Goal: Information Seeking & Learning: Find specific fact

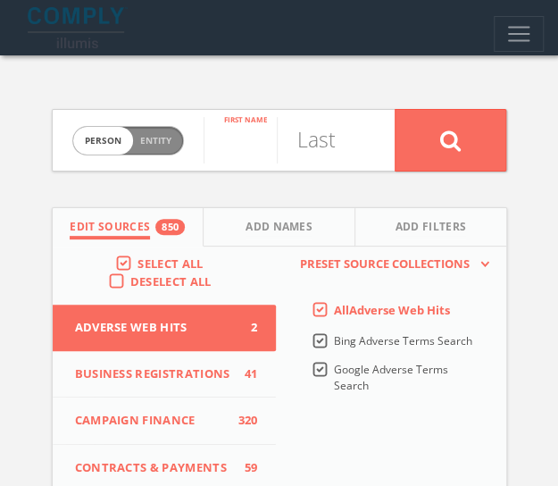
click at [239, 154] on input "text" at bounding box center [240, 140] width 73 height 46
type input "[PERSON_NAME]"
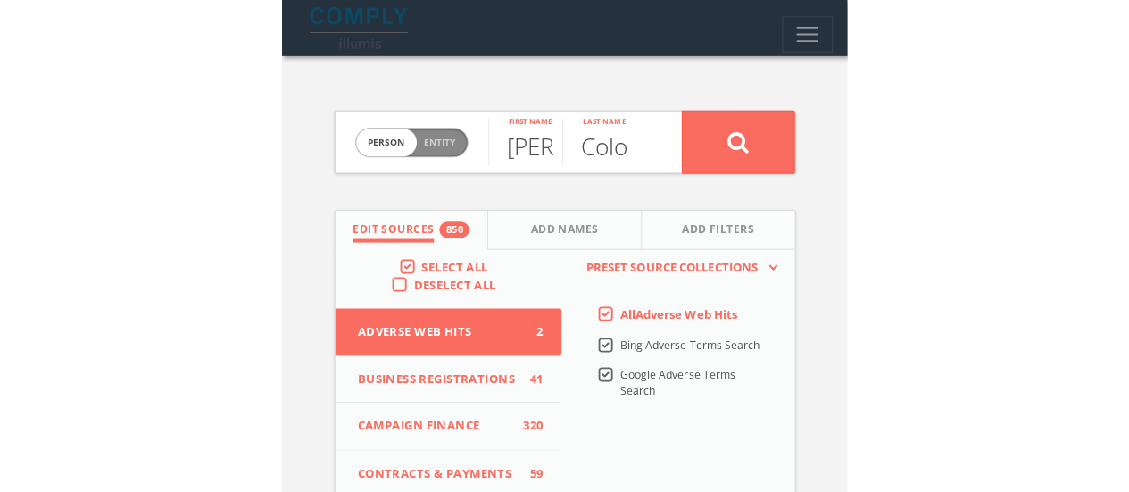
scroll to position [0, 21]
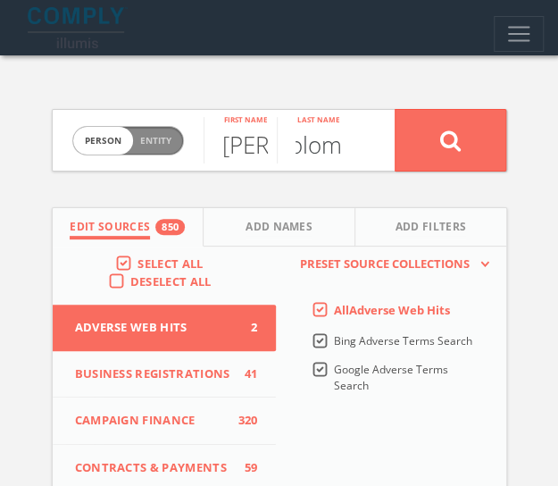
type input "Colom"
click at [395, 109] on button at bounding box center [451, 140] width 112 height 62
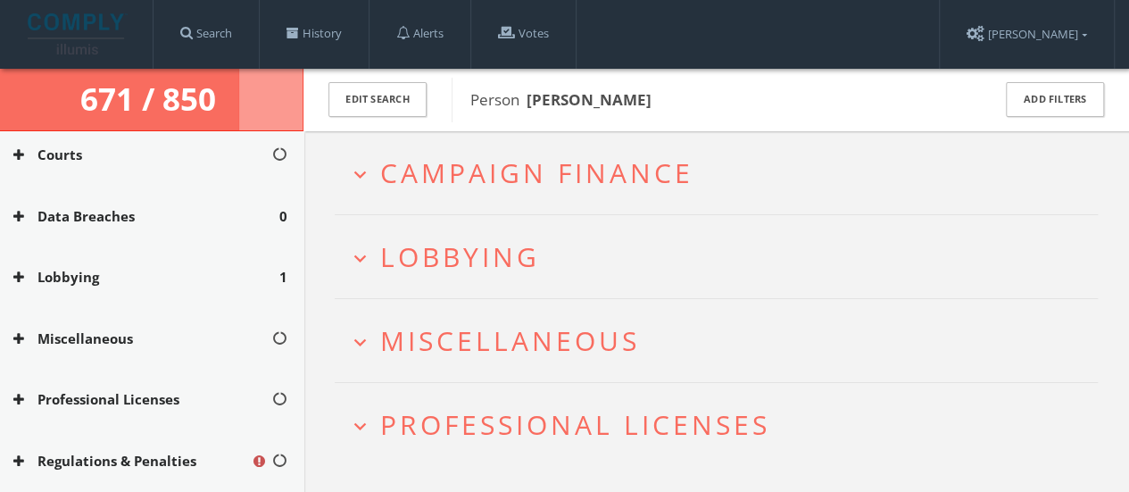
scroll to position [427, 0]
click at [387, 271] on span "Lobbying" at bounding box center [460, 256] width 160 height 37
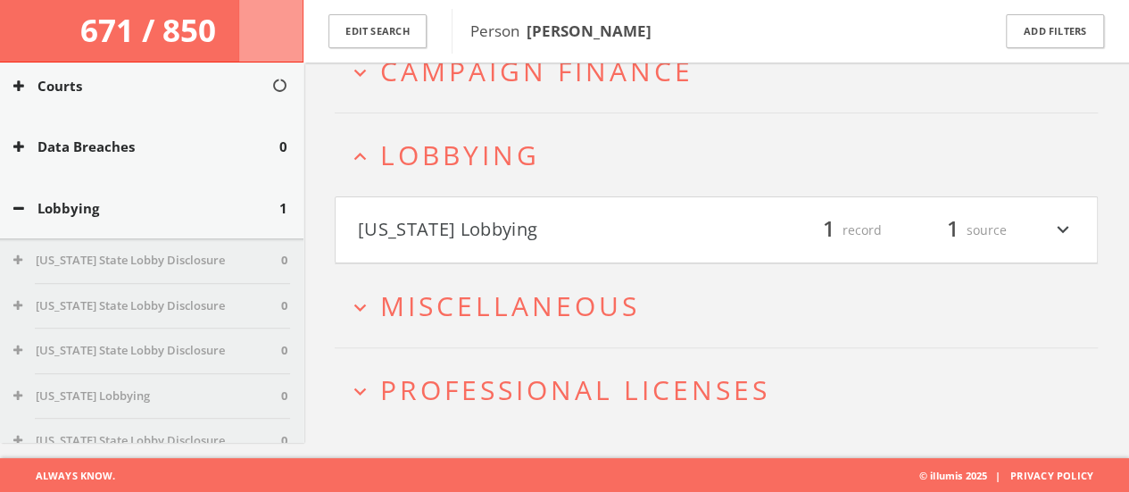
click at [527, 183] on h2 "expand_less Lobbying" at bounding box center [716, 154] width 763 height 83
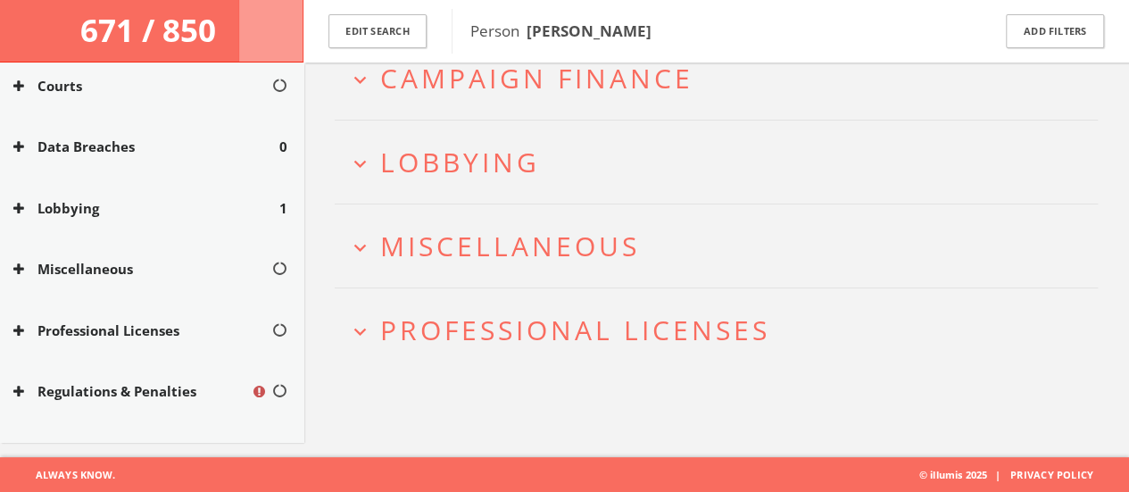
click at [455, 179] on h2 "expand_more Lobbying" at bounding box center [716, 162] width 763 height 83
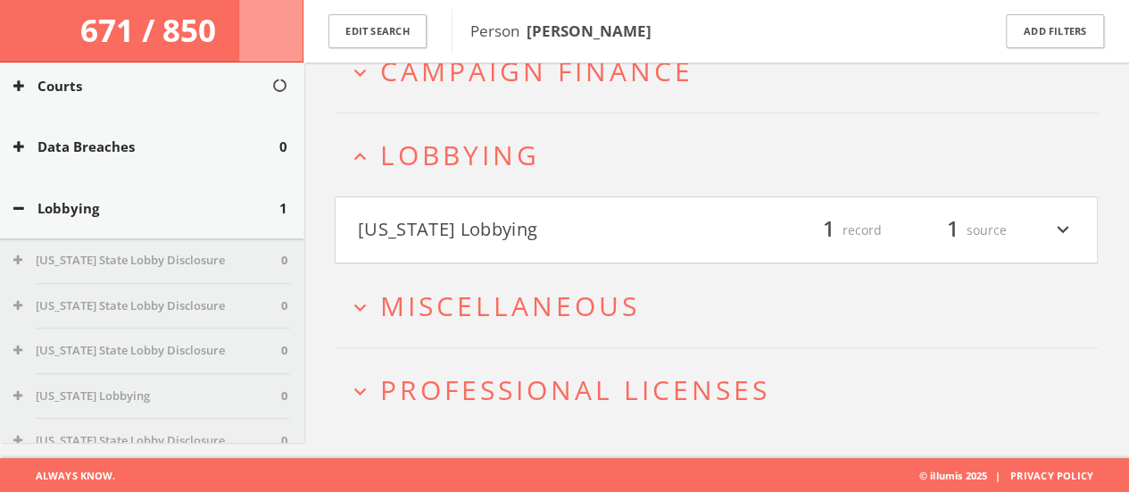
click at [464, 206] on h4 "[US_STATE] Lobbying filter_list 1 record 1 source expand_more" at bounding box center [717, 230] width 762 height 66
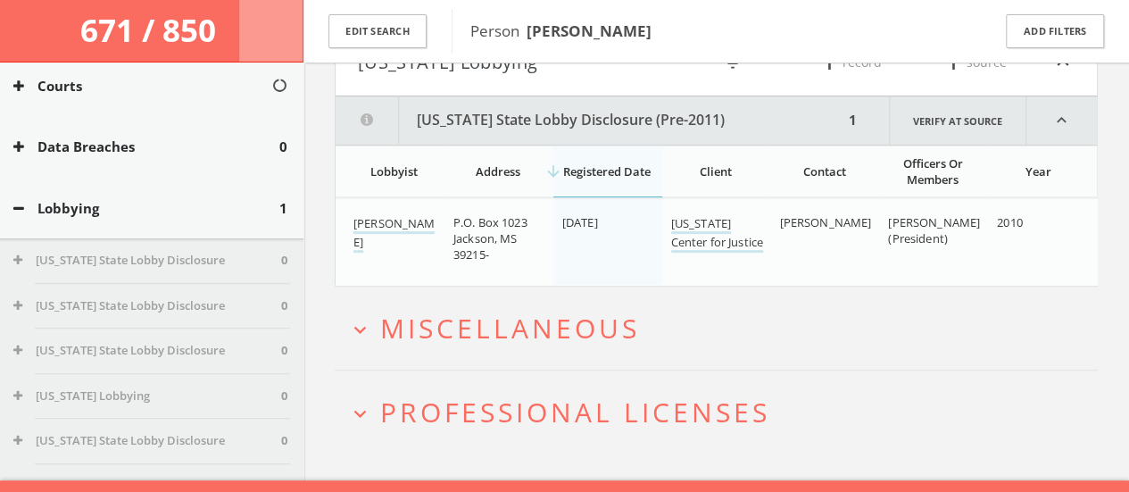
scroll to position [299, 0]
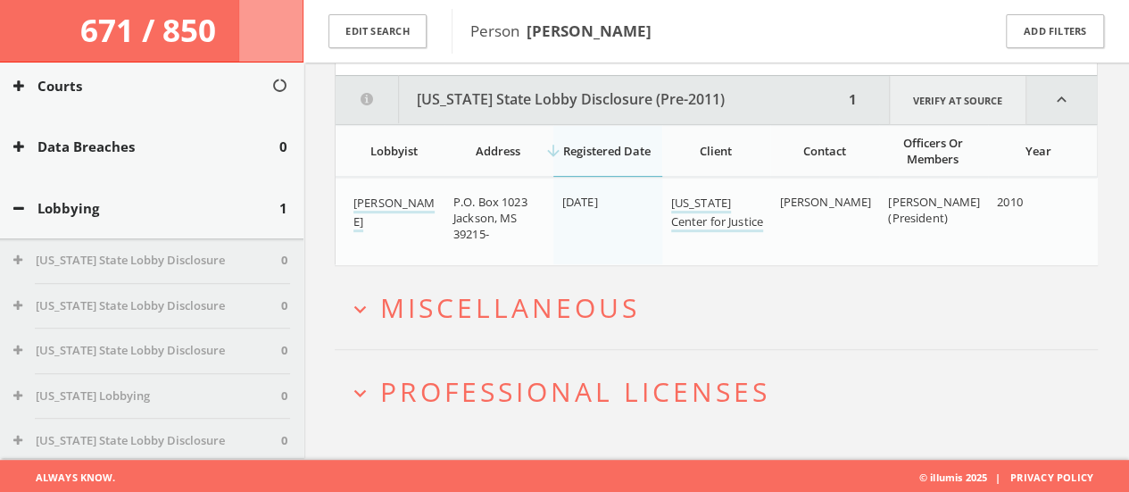
click at [571, 93] on link "Verify at source" at bounding box center [957, 100] width 137 height 48
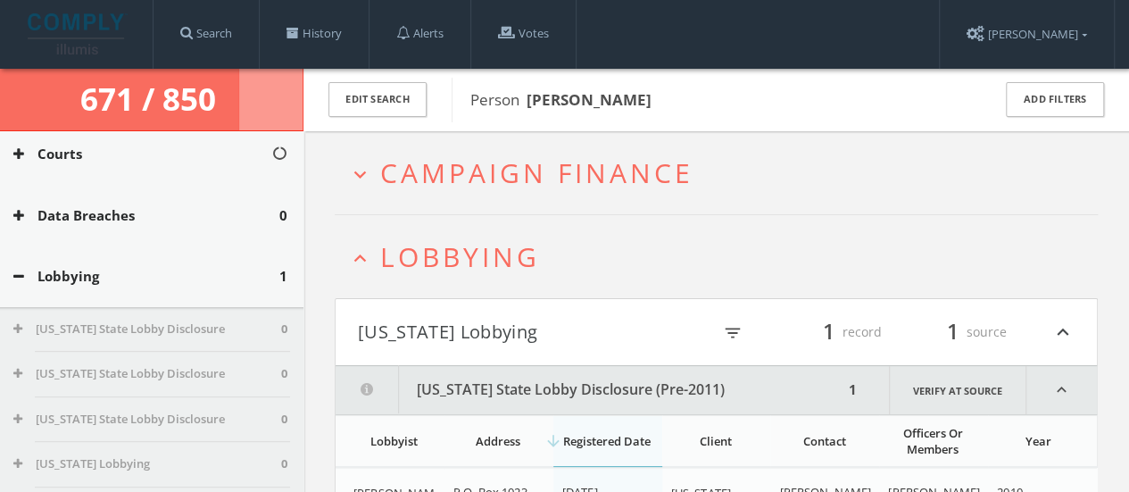
click at [354, 271] on h2 "expand_less Lobbying" at bounding box center [716, 256] width 763 height 83
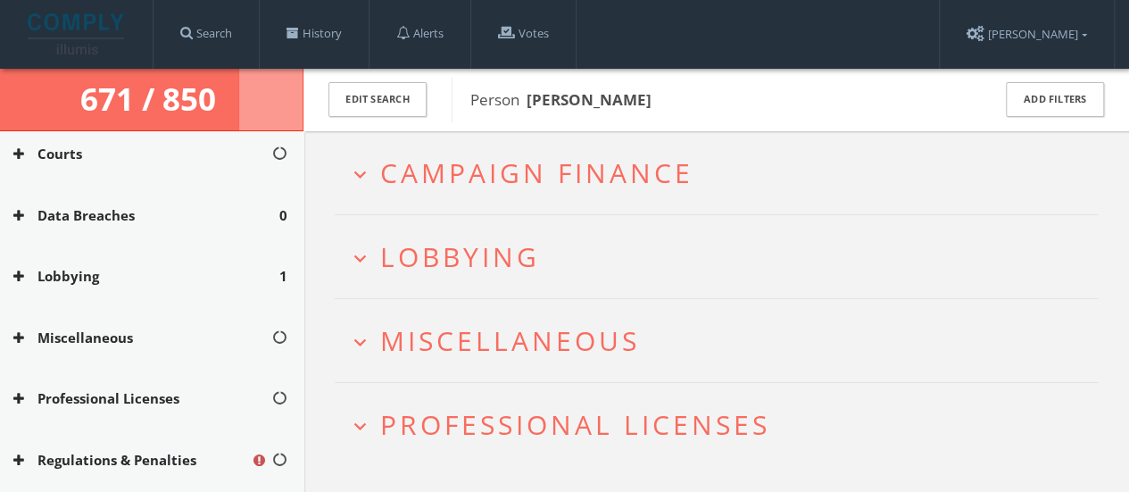
click at [371, 173] on icon "expand_more" at bounding box center [360, 174] width 24 height 24
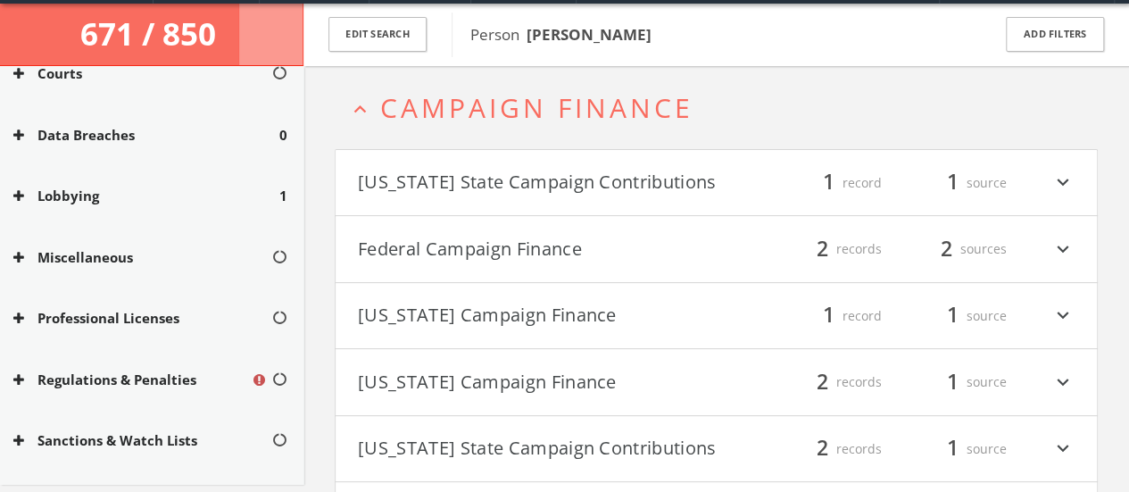
scroll to position [68, 0]
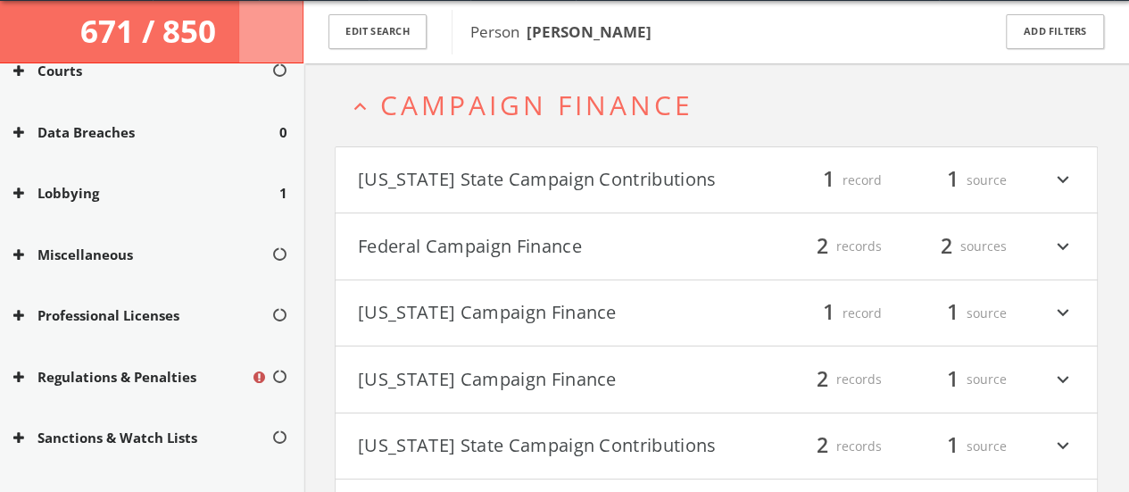
click at [364, 101] on icon "expand_less" at bounding box center [360, 107] width 24 height 24
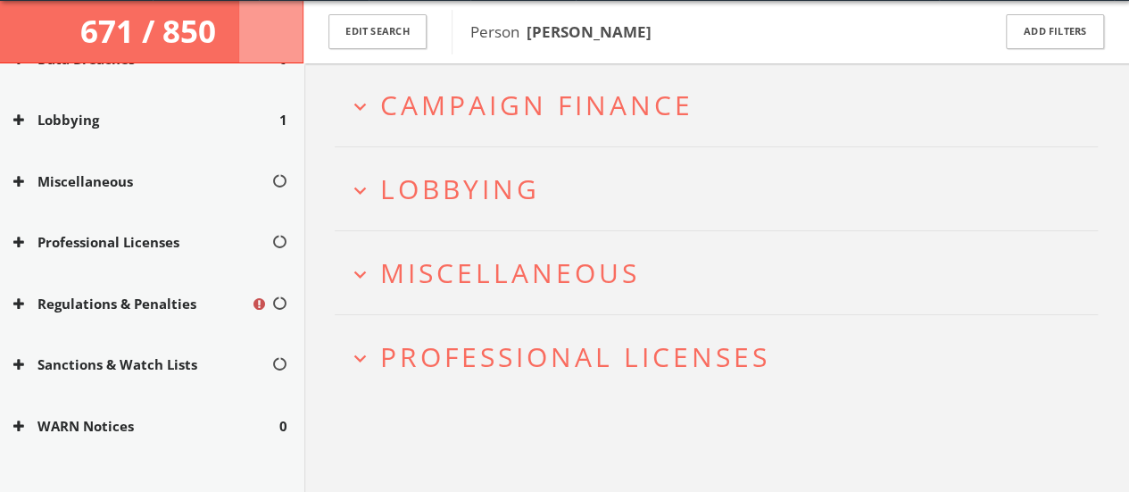
scroll to position [427, 0]
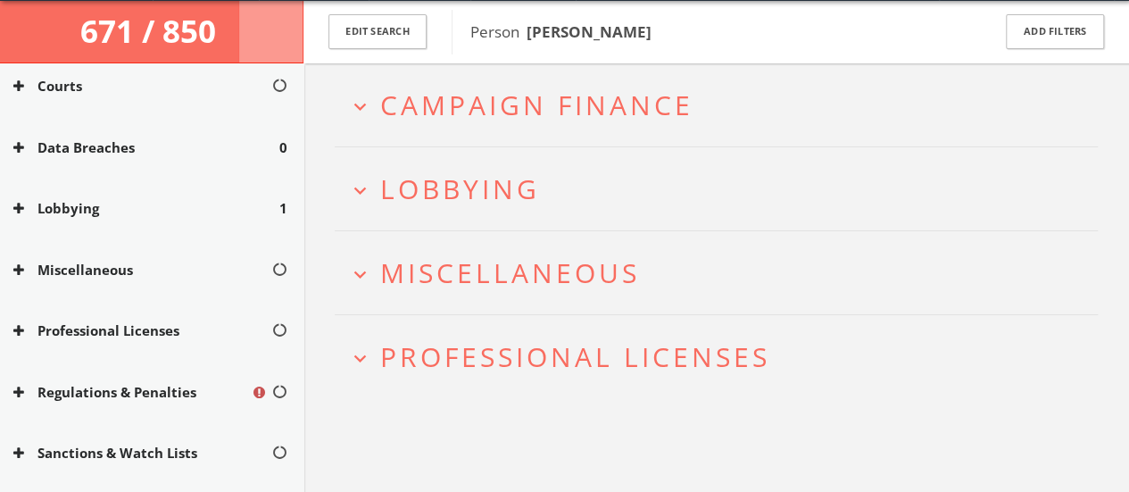
click at [552, 185] on button "expand_more Lobbying" at bounding box center [723, 188] width 750 height 29
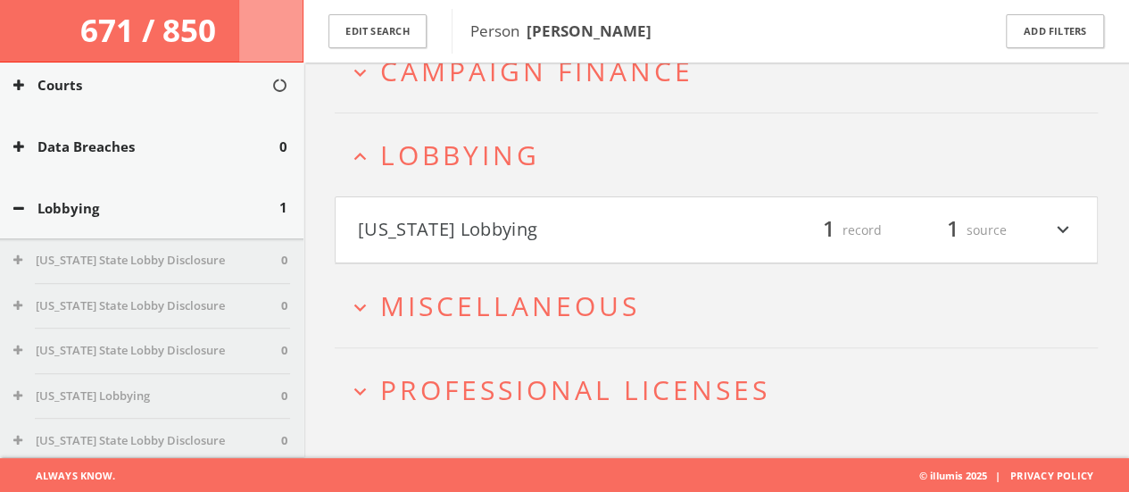
click at [473, 210] on h4 "[US_STATE] Lobbying filter_list 1 record 1 source expand_more" at bounding box center [717, 230] width 762 height 66
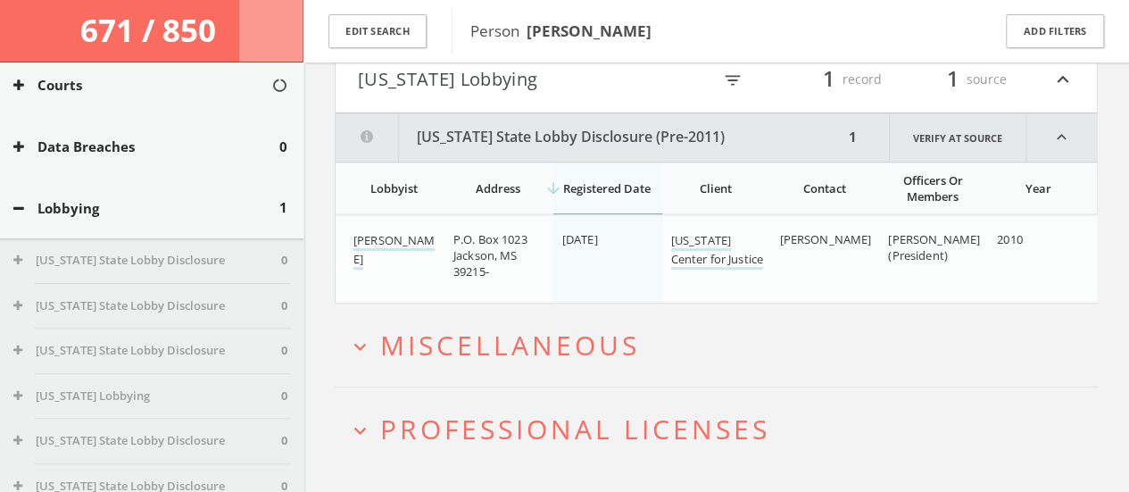
scroll to position [299, 0]
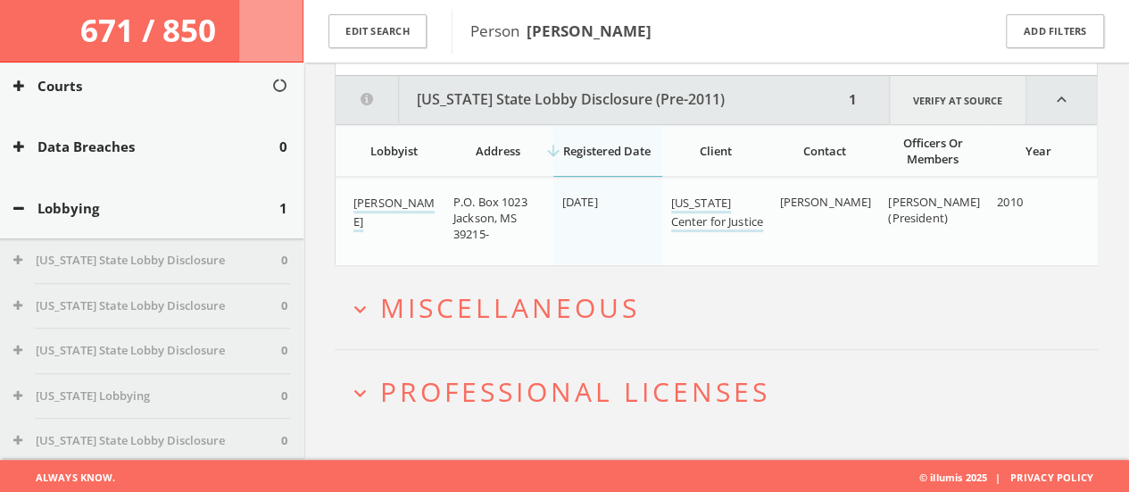
click at [571, 96] on link "Verify at source" at bounding box center [957, 100] width 137 height 48
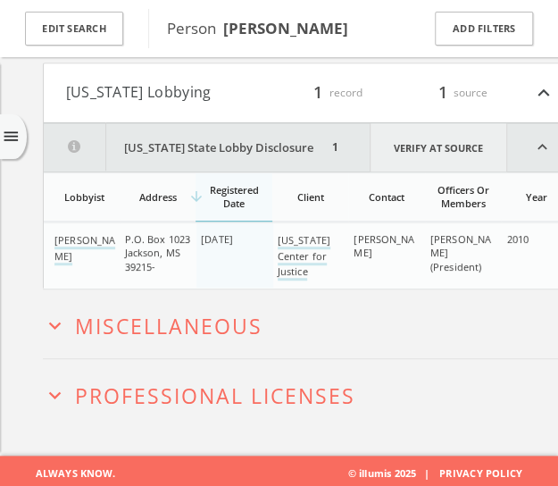
scroll to position [439, 0]
click at [16, 254] on div "expand_more Campaign Finance expand_less Lobbying [US_STATE] Lobbying filter_li…" at bounding box center [279, 154] width 558 height 604
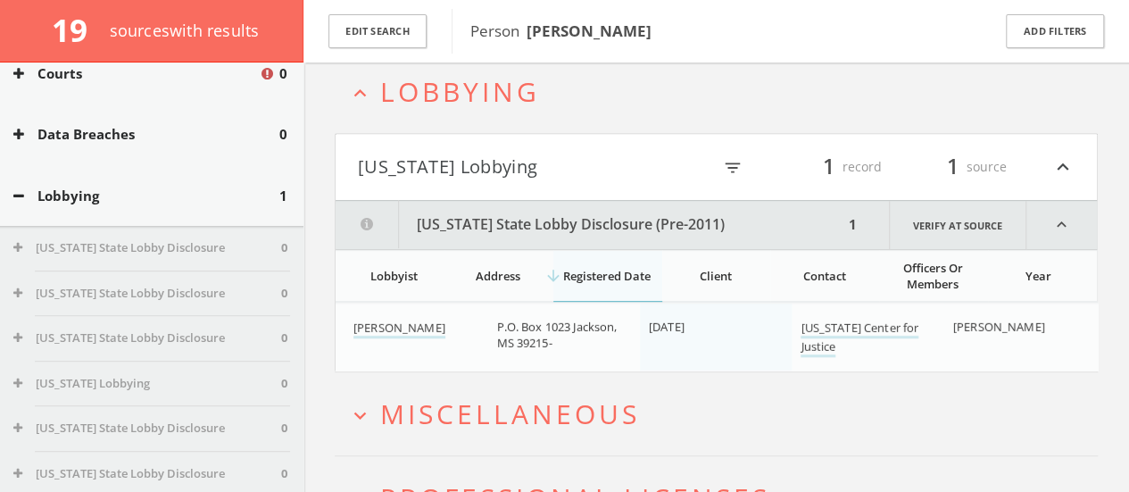
scroll to position [427, 0]
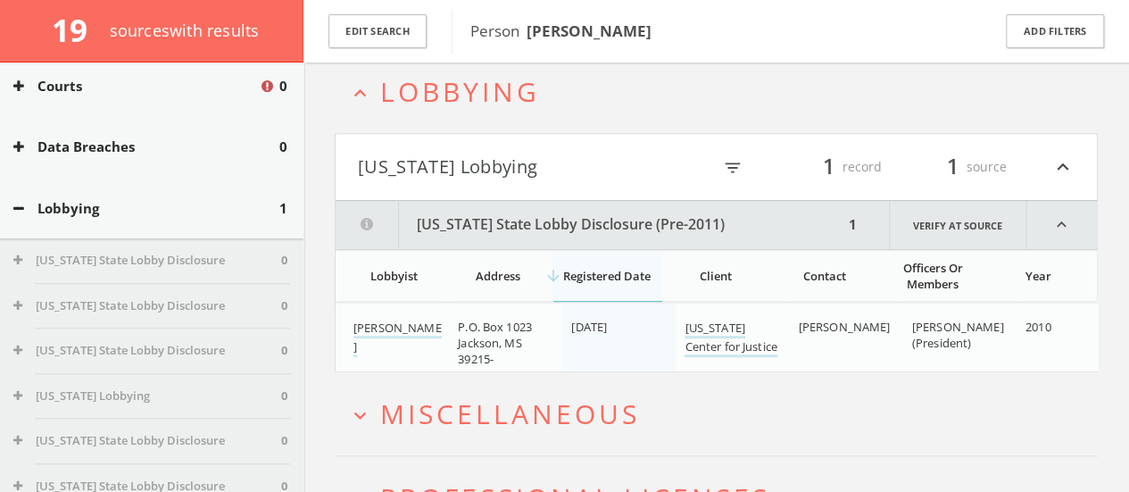
click at [389, 92] on span "Lobbying" at bounding box center [460, 91] width 160 height 37
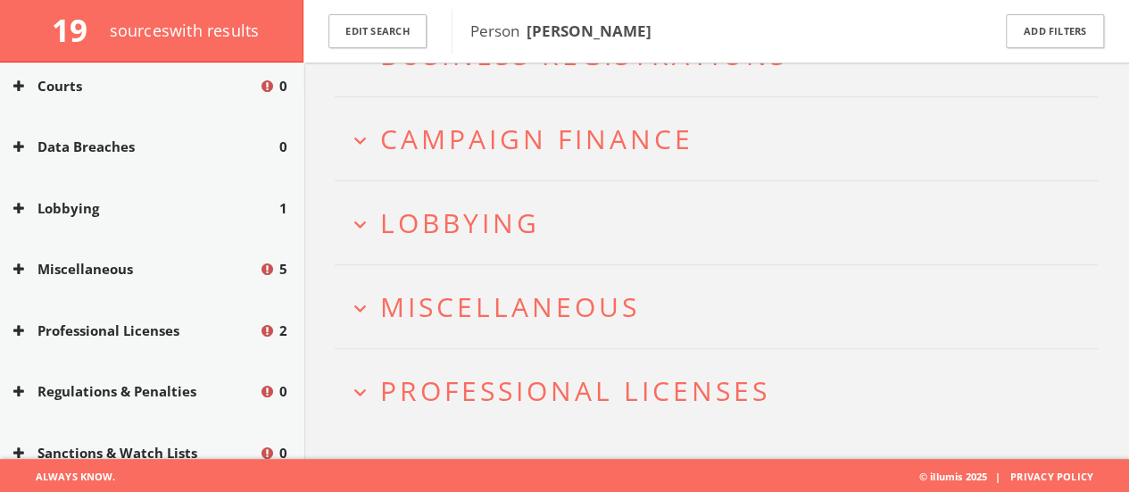
scroll to position [0, 0]
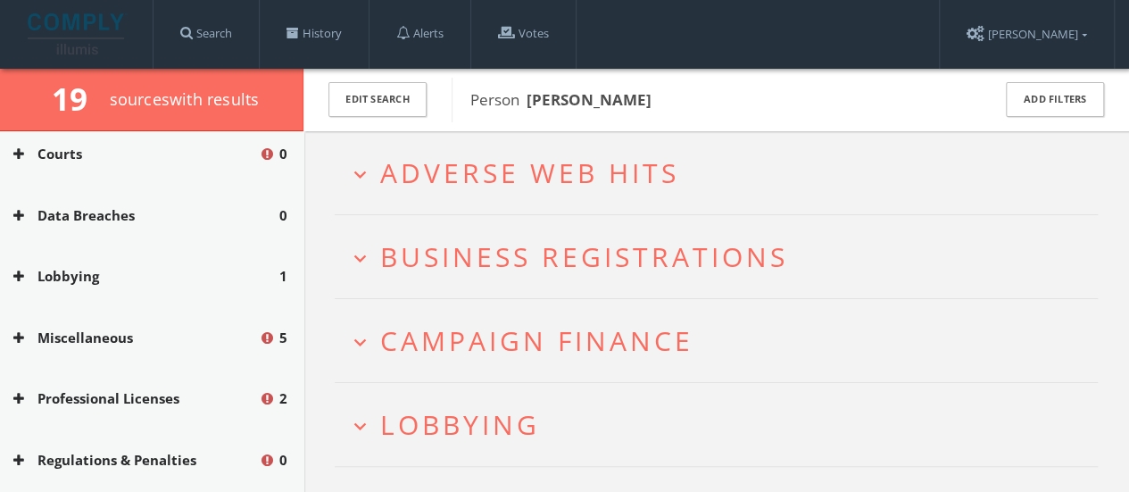
click at [398, 174] on span "Adverse Web Hits" at bounding box center [529, 172] width 299 height 37
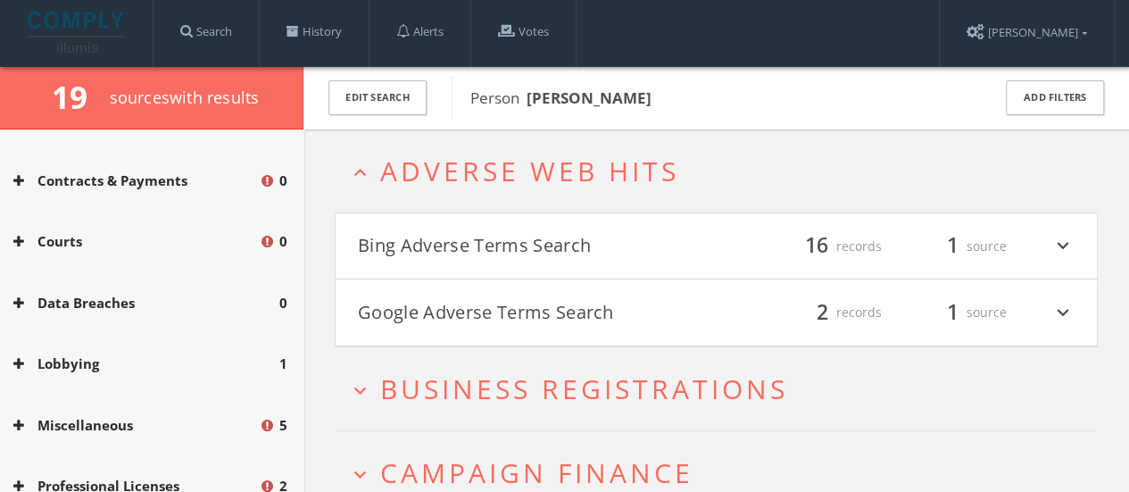
scroll to position [516, 0]
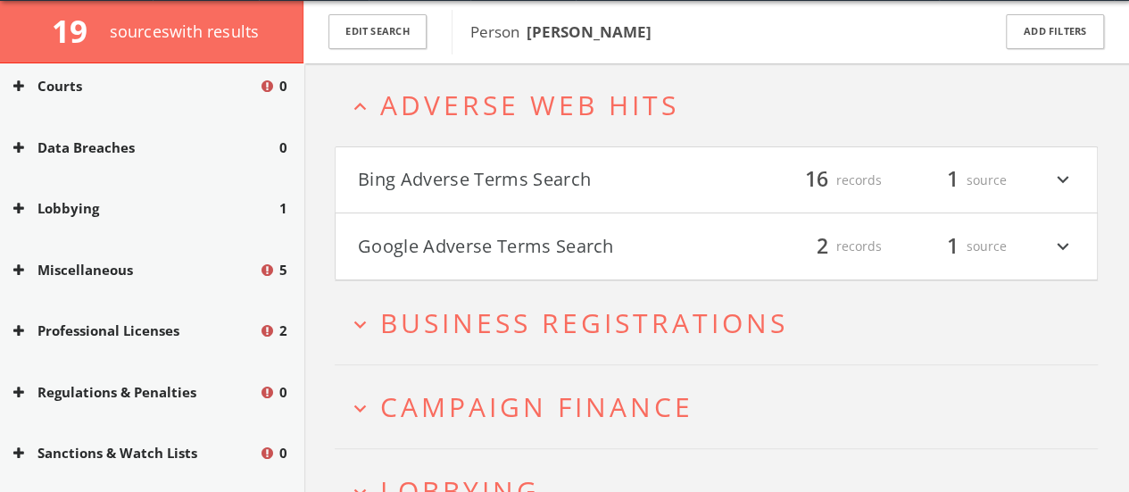
click at [414, 175] on button "Bing Adverse Terms Search" at bounding box center [537, 180] width 359 height 30
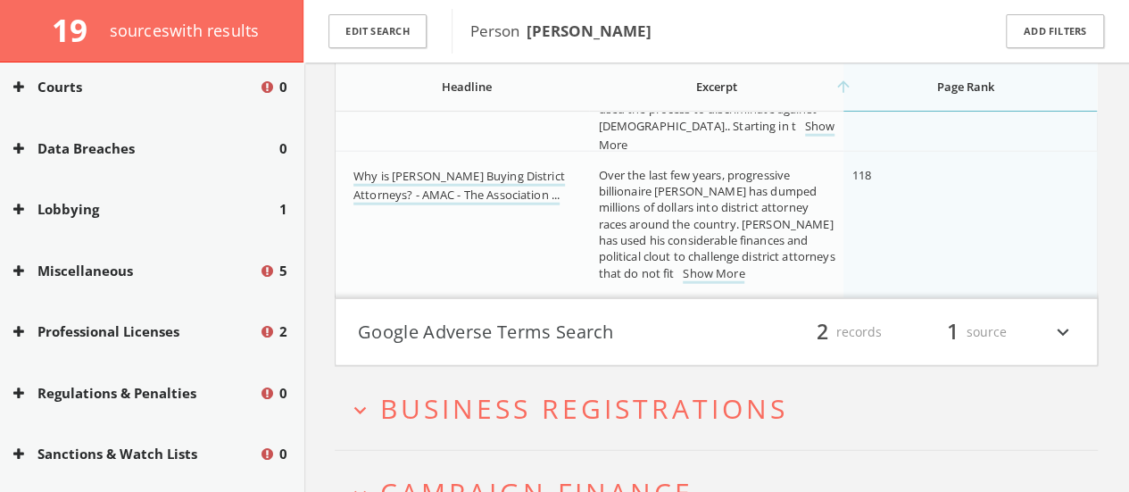
scroll to position [2196, 0]
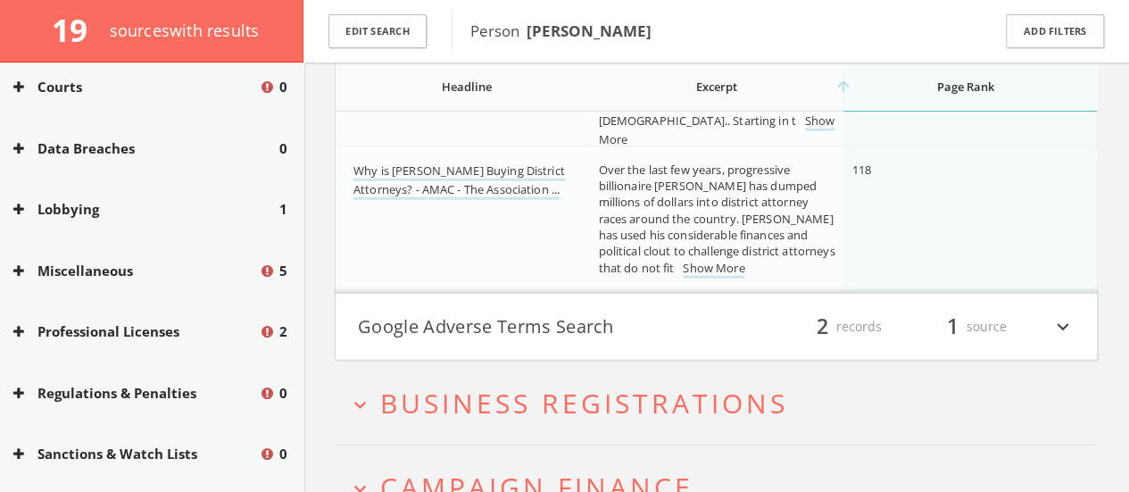
click at [357, 322] on h4 "Google Adverse Terms Search filter_list 2 records 1 source expand_more" at bounding box center [717, 327] width 762 height 66
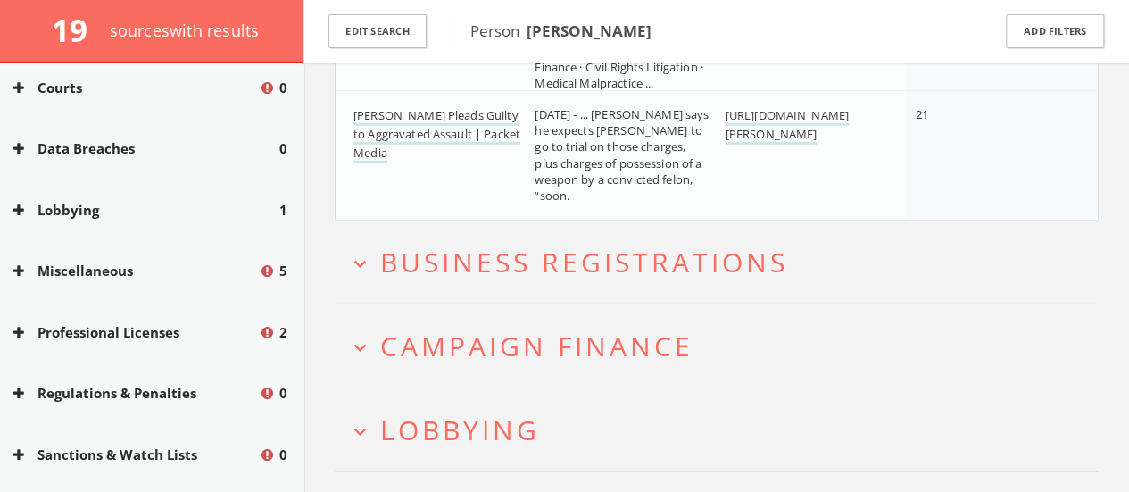
scroll to position [2600, 0]
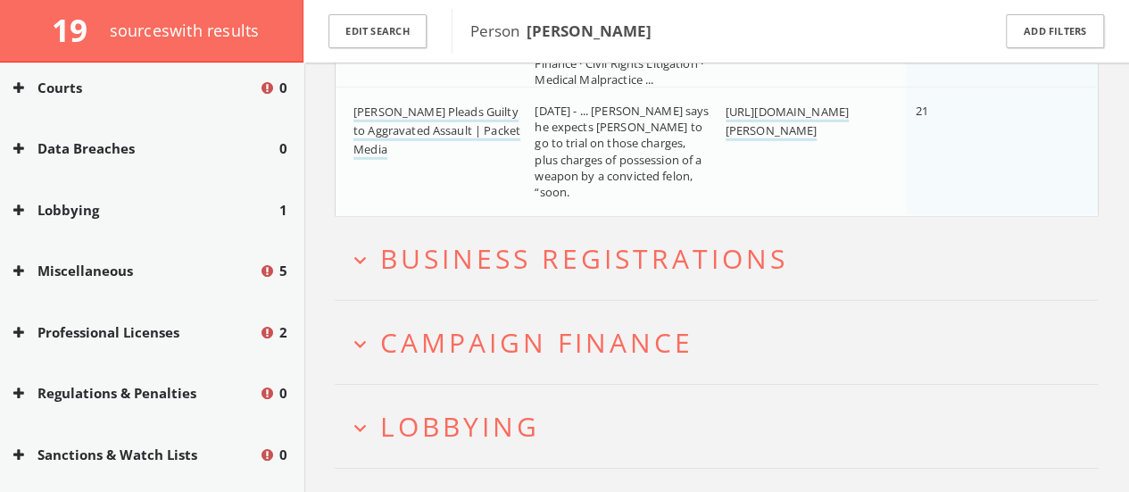
click at [387, 254] on span "Business Registrations" at bounding box center [584, 258] width 408 height 37
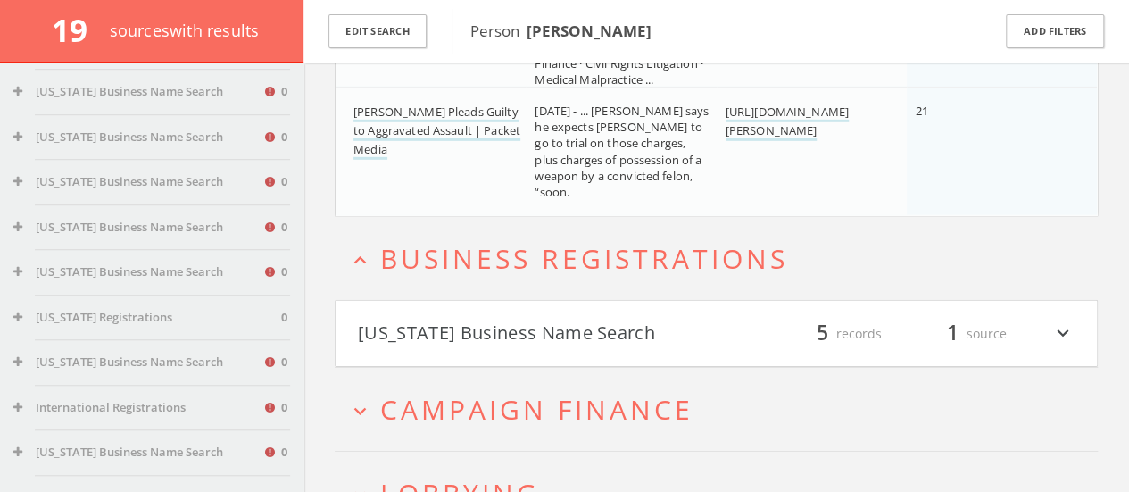
scroll to position [2371, 0]
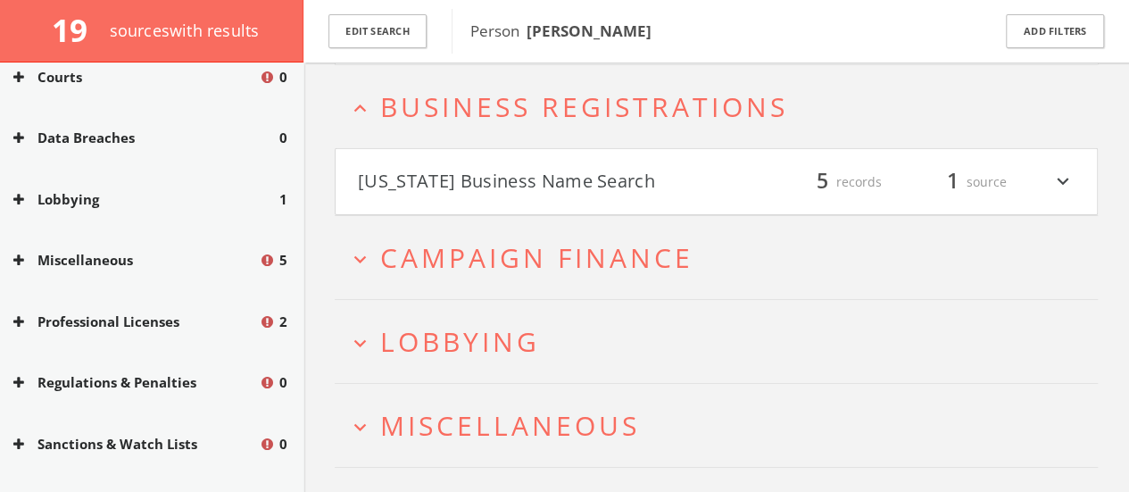
click at [415, 172] on button "[US_STATE] Business Name Search" at bounding box center [537, 182] width 359 height 30
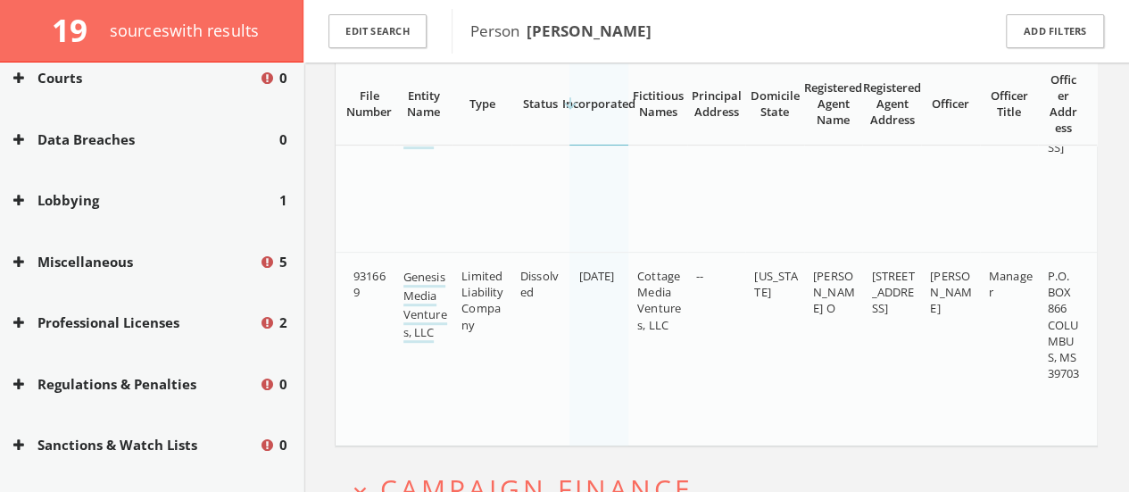
scroll to position [3738, 0]
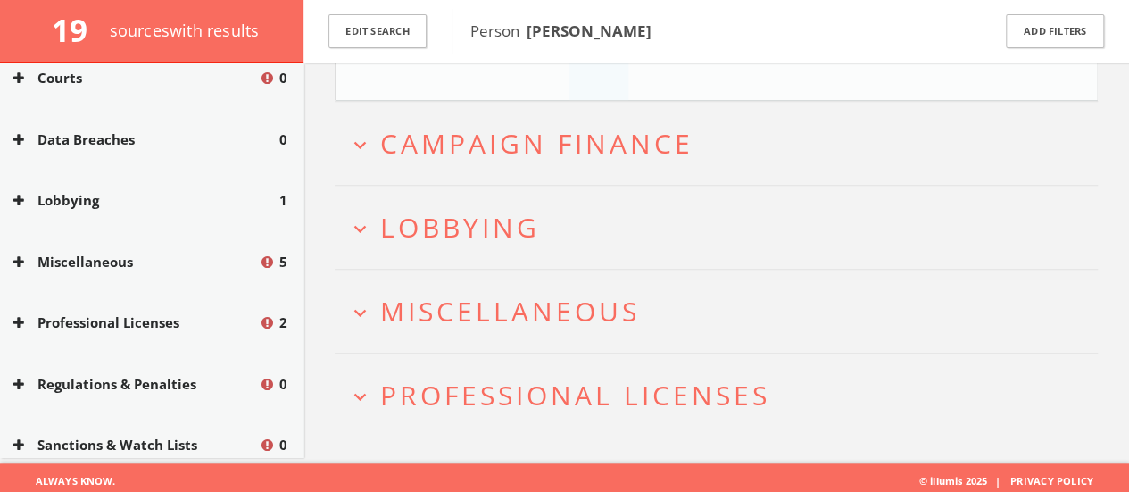
click at [436, 407] on h2 "expand_more Professional Licenses" at bounding box center [716, 395] width 763 height 83
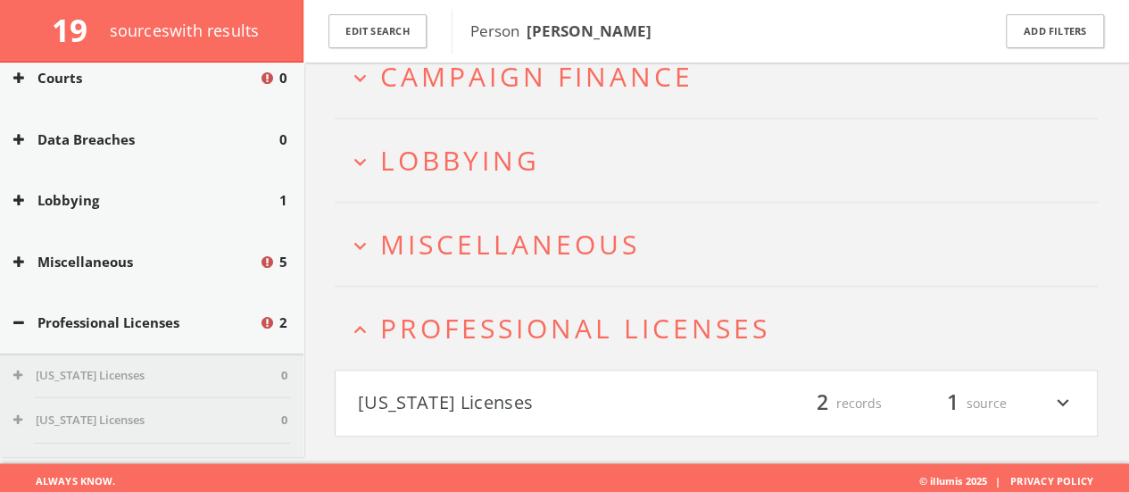
click at [427, 374] on h4 "[US_STATE] Licenses filter_list 2 records 1 source expand_more" at bounding box center [717, 404] width 762 height 66
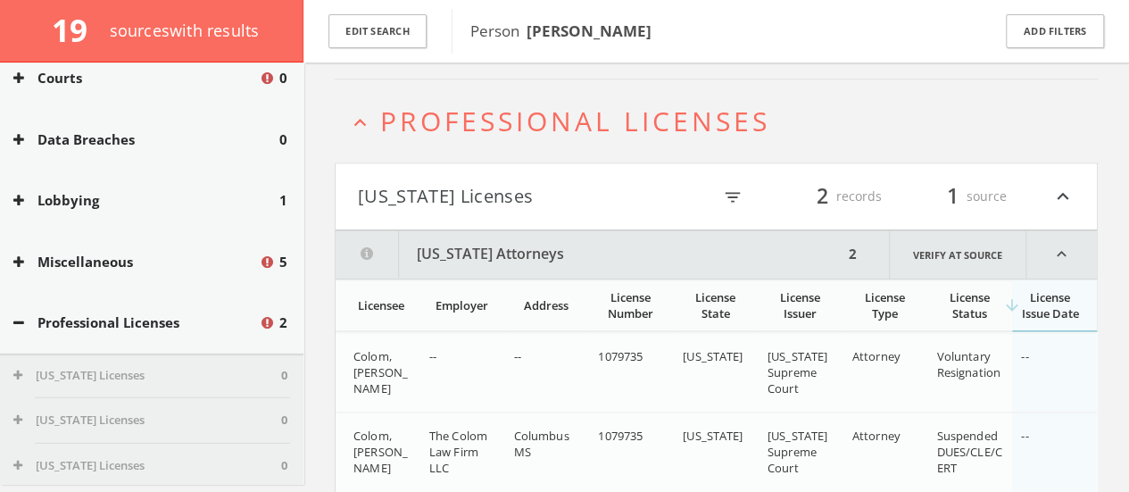
scroll to position [4428, 0]
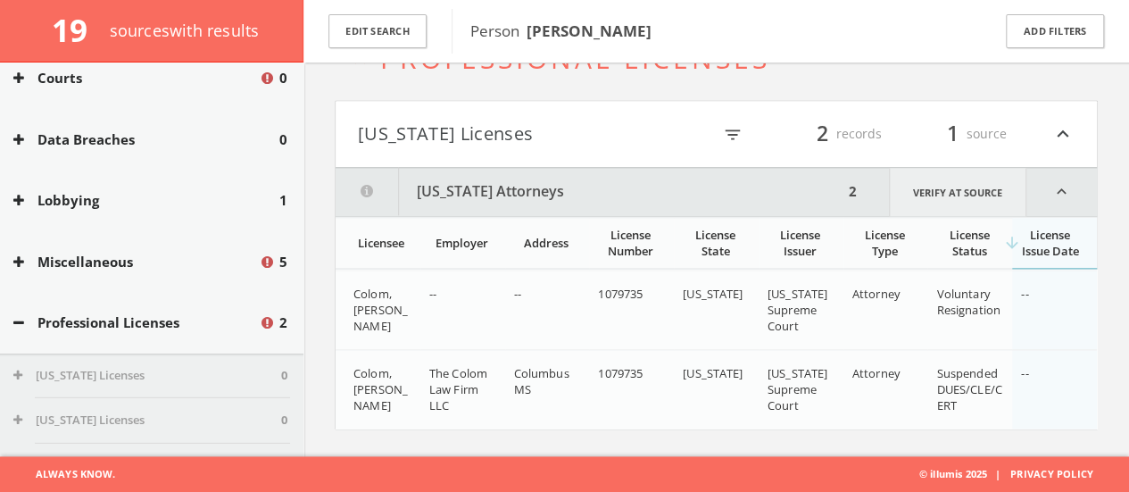
click at [571, 170] on link "Verify at source" at bounding box center [957, 192] width 137 height 48
click at [454, 140] on h4 "[US_STATE] Licenses filter_list 2 records 1 source expand_less" at bounding box center [717, 134] width 762 height 66
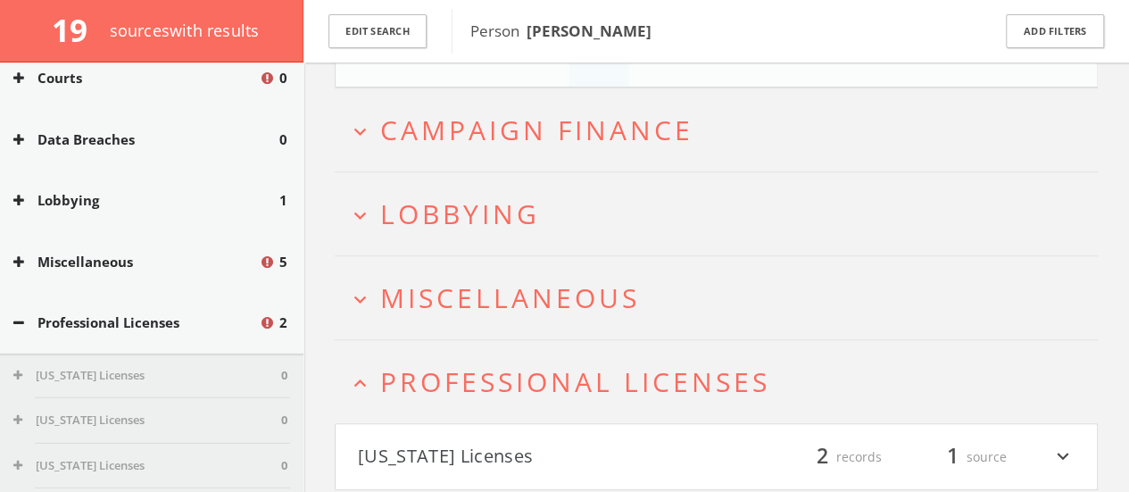
click at [436, 281] on span "Miscellaneous" at bounding box center [510, 297] width 260 height 37
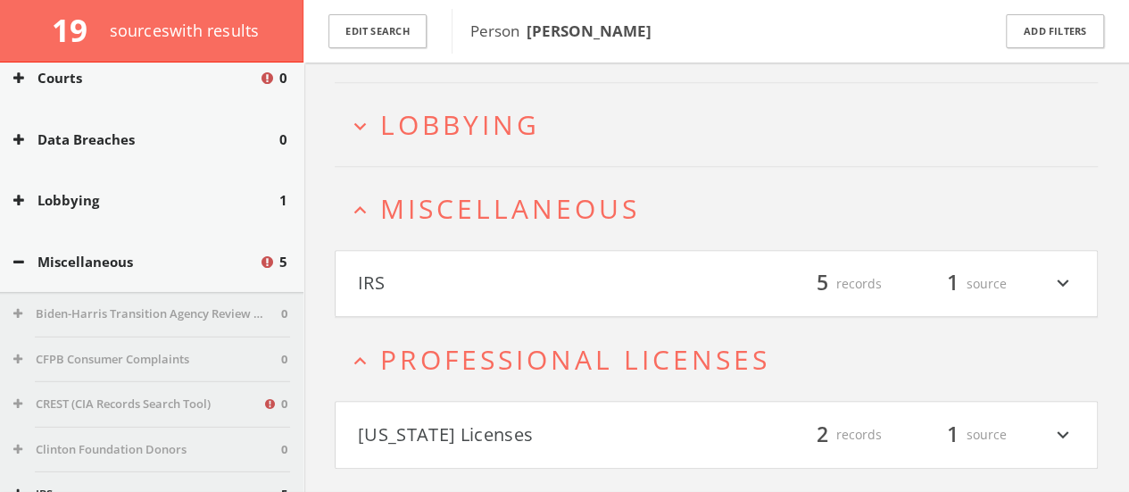
scroll to position [4217, 0]
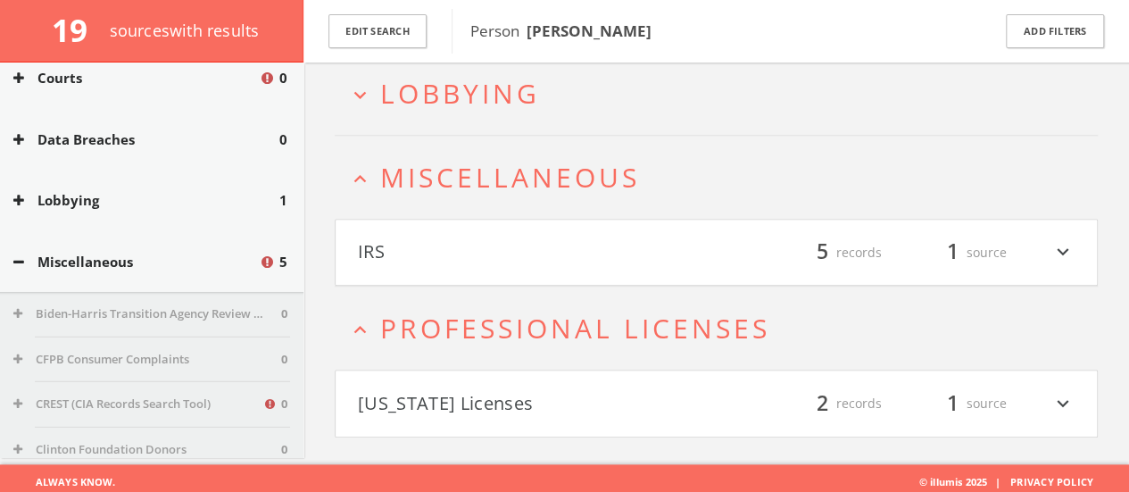
click at [438, 246] on button "IRS" at bounding box center [537, 252] width 359 height 30
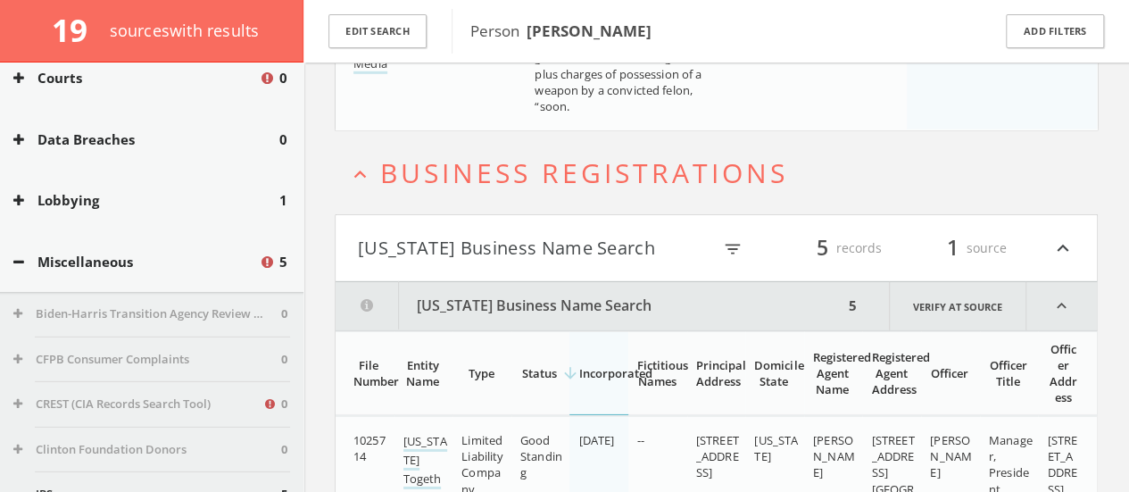
scroll to position [2684, 0]
click at [433, 146] on h2 "expand_less Business Registrations" at bounding box center [716, 174] width 763 height 83
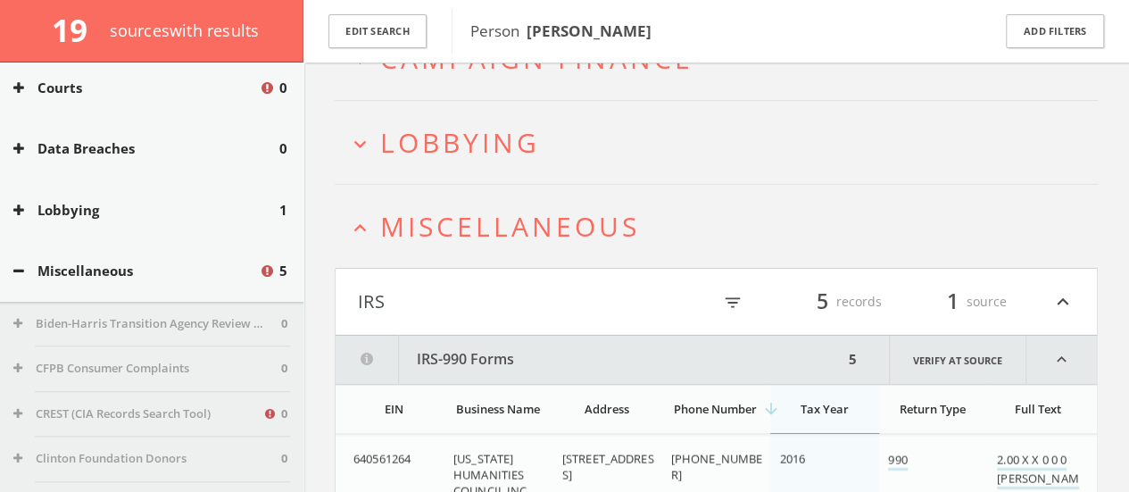
click at [425, 220] on span "Miscellaneous" at bounding box center [510, 226] width 260 height 37
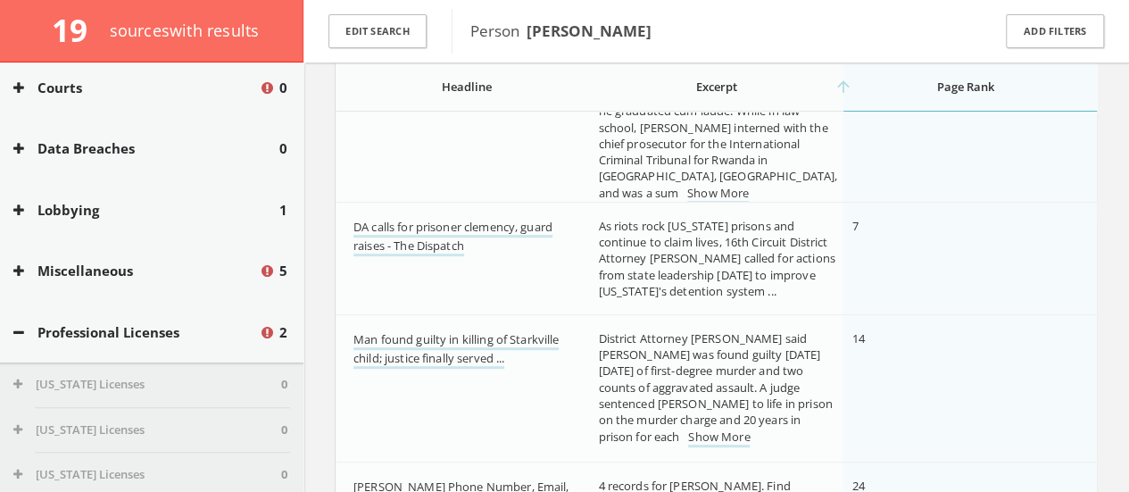
scroll to position [16, 0]
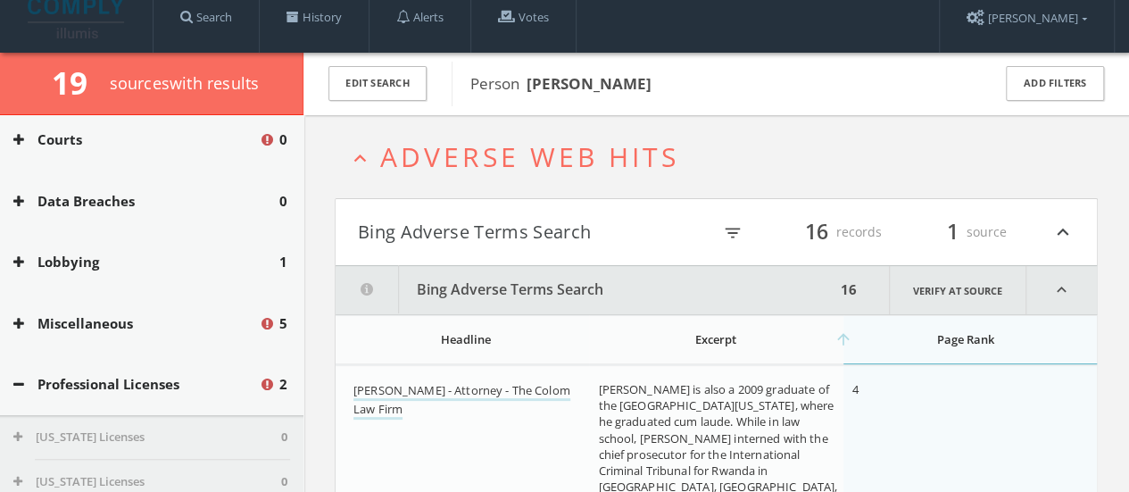
click at [389, 181] on h2 "expand_less Adverse Web Hits" at bounding box center [716, 156] width 763 height 83
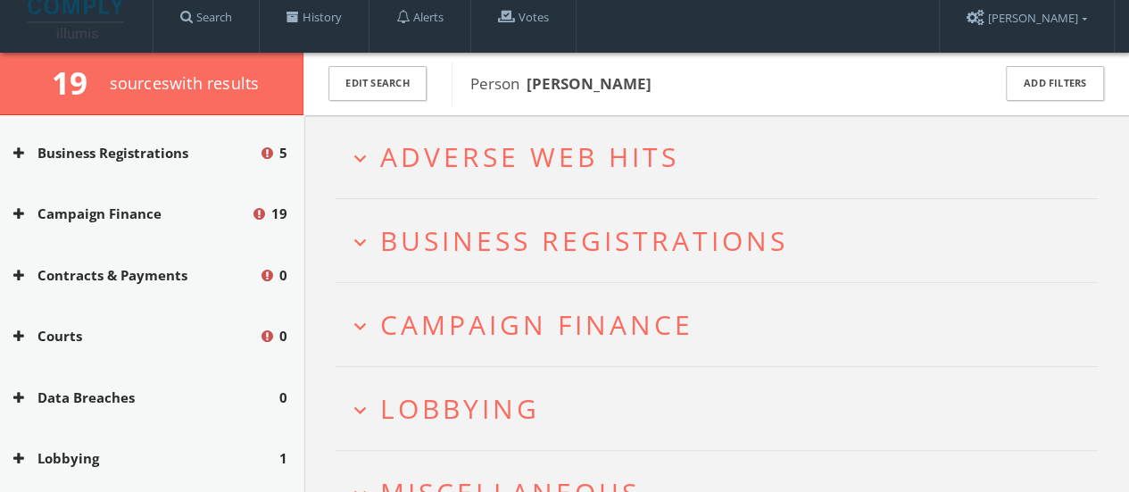
scroll to position [185, 0]
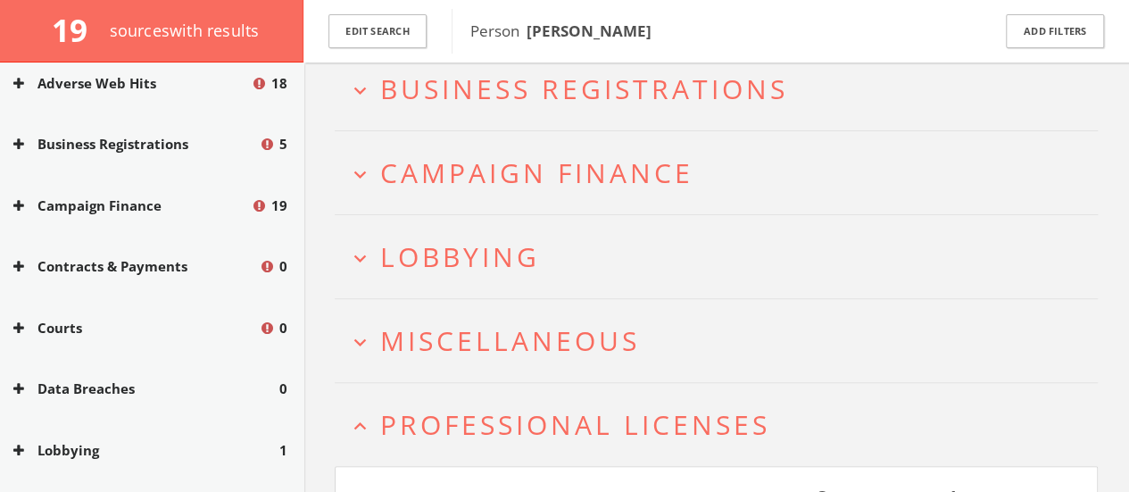
click at [414, 187] on span "Campaign Finance" at bounding box center [536, 172] width 313 height 37
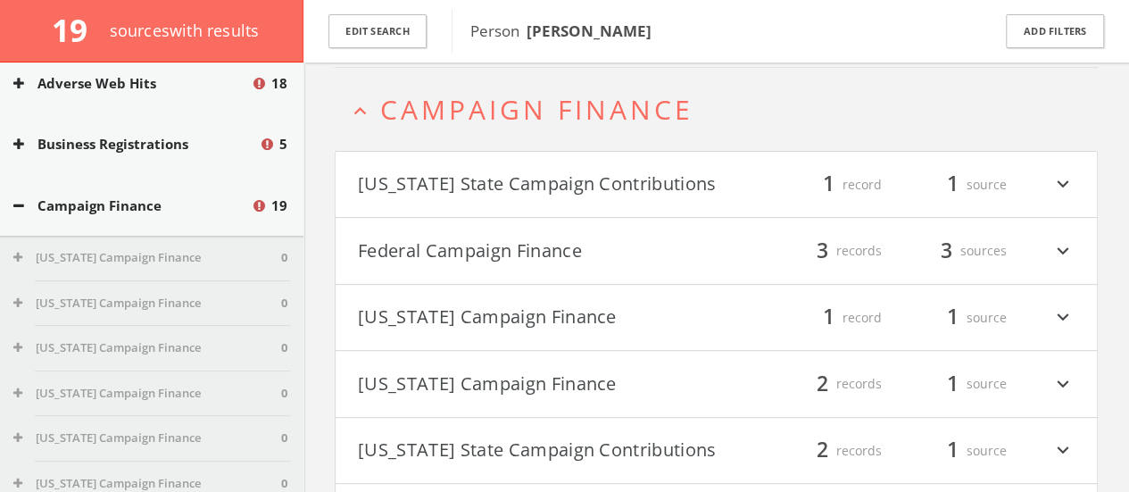
scroll to position [245, 0]
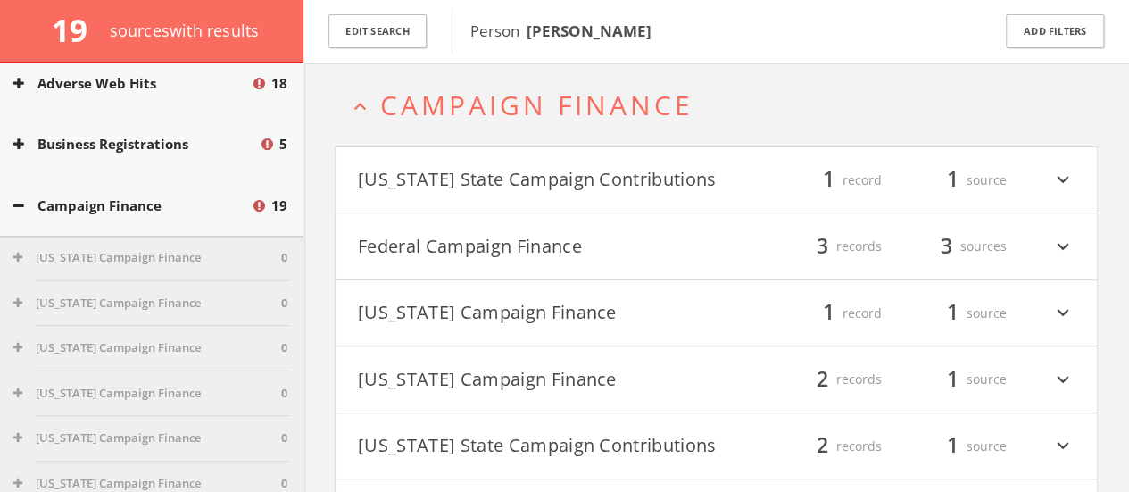
click at [416, 186] on button "[US_STATE] State Campaign Contributions" at bounding box center [537, 180] width 359 height 30
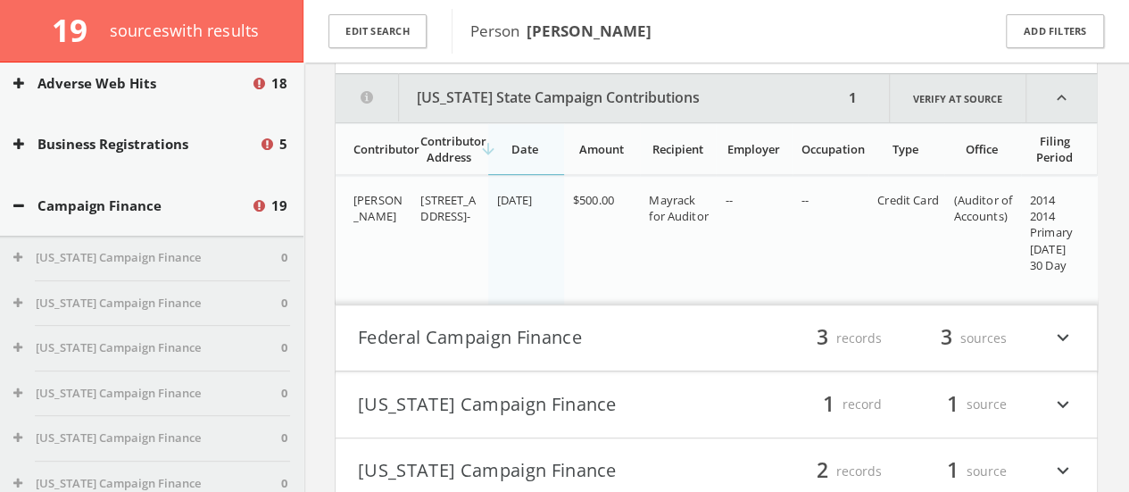
scroll to position [360, 0]
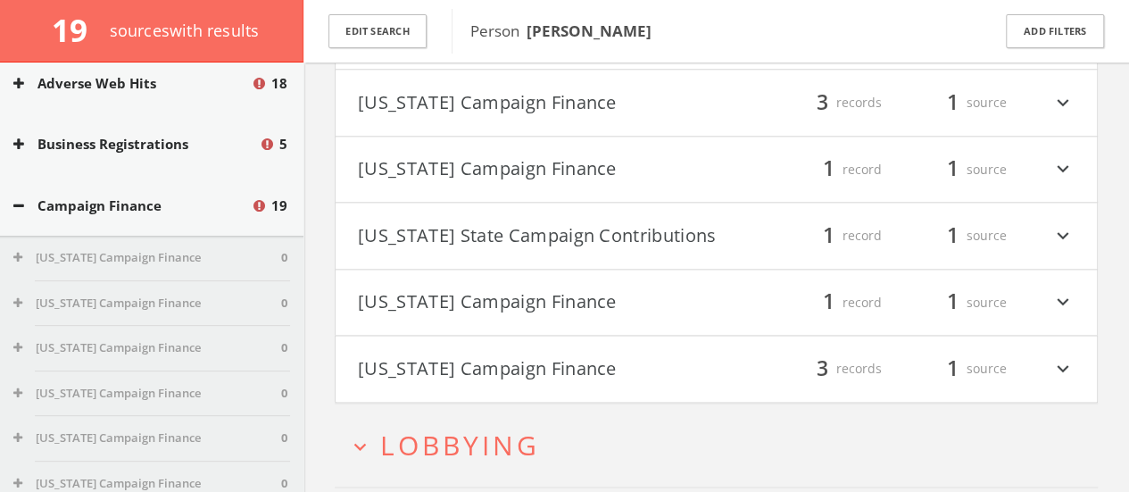
click at [409, 354] on button "[US_STATE] Campaign Finance" at bounding box center [537, 369] width 359 height 30
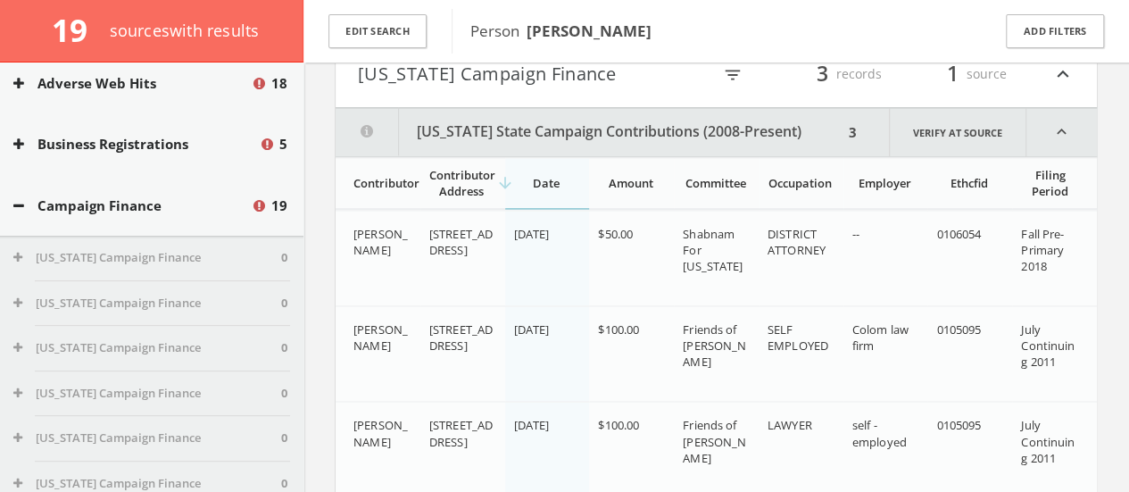
scroll to position [1287, 0]
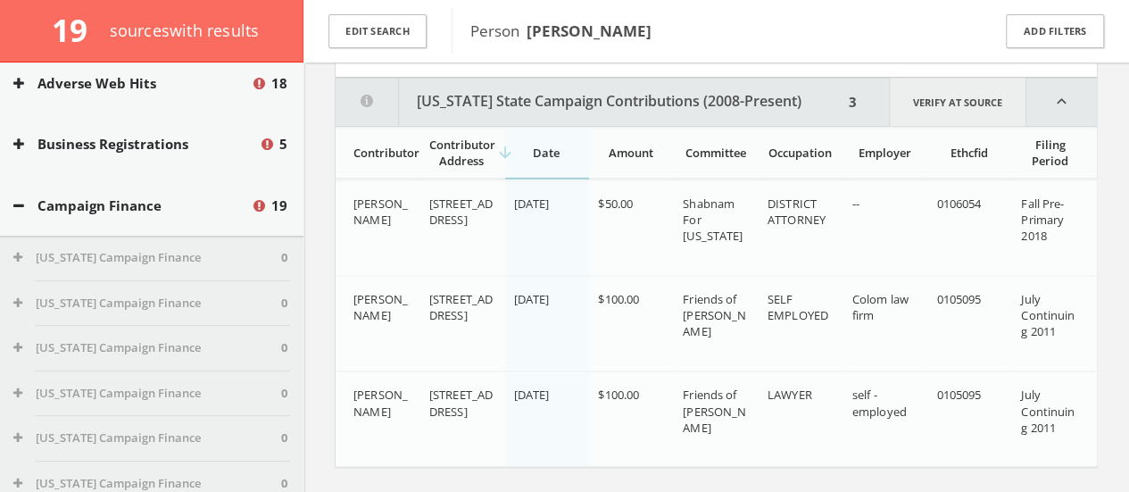
click at [571, 86] on link "Verify at source" at bounding box center [957, 102] width 137 height 48
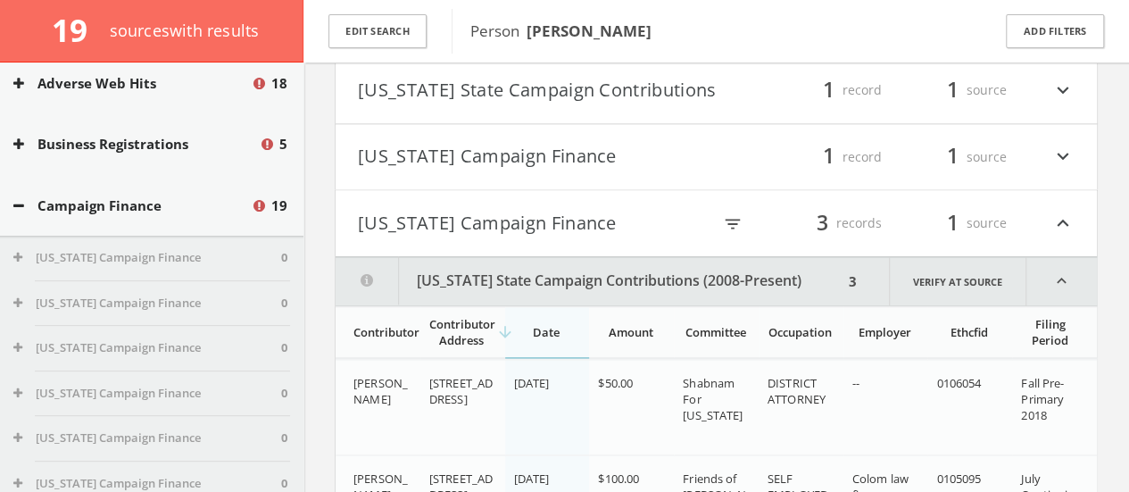
scroll to position [1106, 0]
click at [418, 193] on h4 "[US_STATE] Campaign Finance filter_list 3 records 1 source expand_less" at bounding box center [717, 224] width 762 height 66
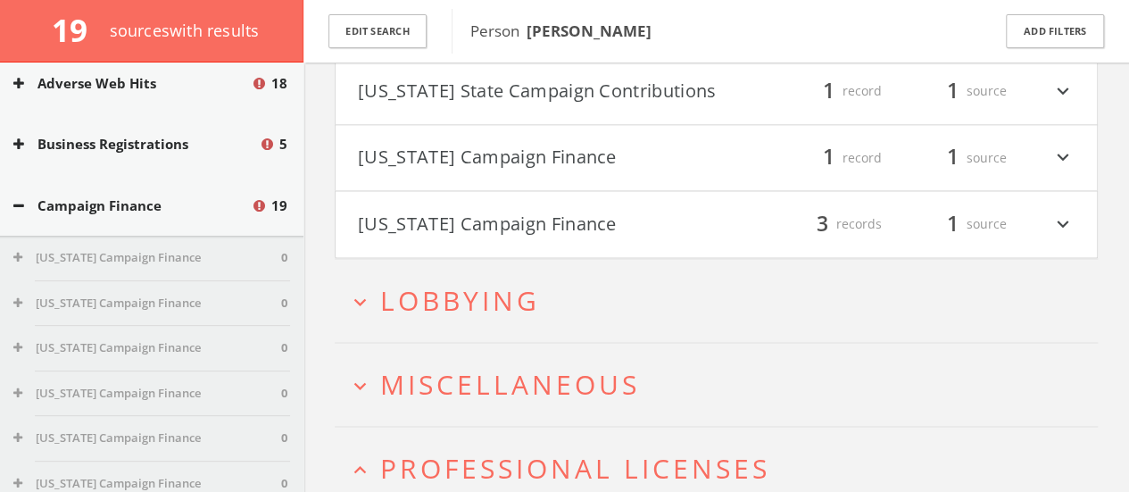
click at [410, 166] on h4 "[US_STATE] Campaign Finance filter_list 1 record 1 source expand_more" at bounding box center [717, 158] width 762 height 66
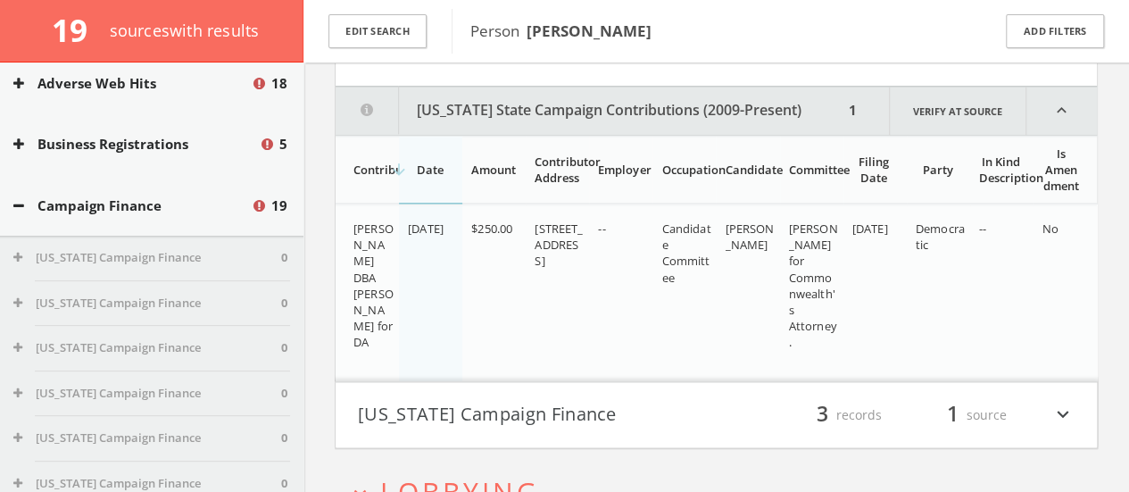
scroll to position [1221, 0]
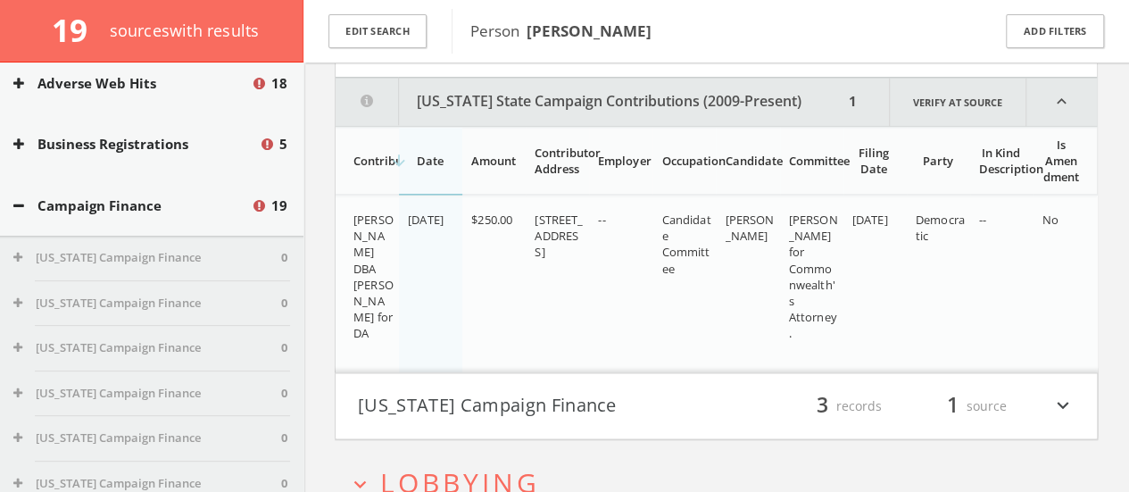
click at [430, 399] on button "[US_STATE] Campaign Finance" at bounding box center [537, 406] width 359 height 30
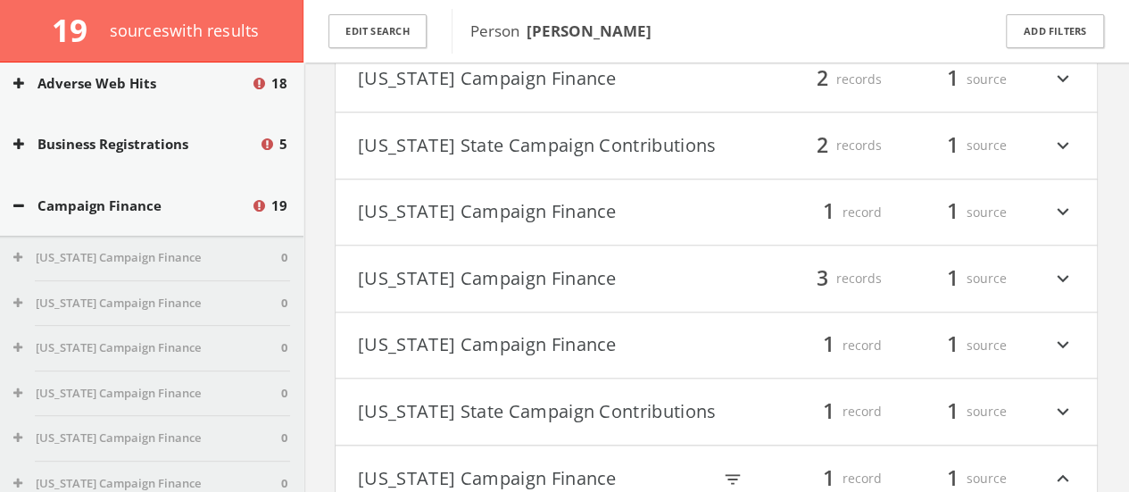
click at [441, 406] on button "[US_STATE] State Campaign Contributions" at bounding box center [537, 411] width 359 height 30
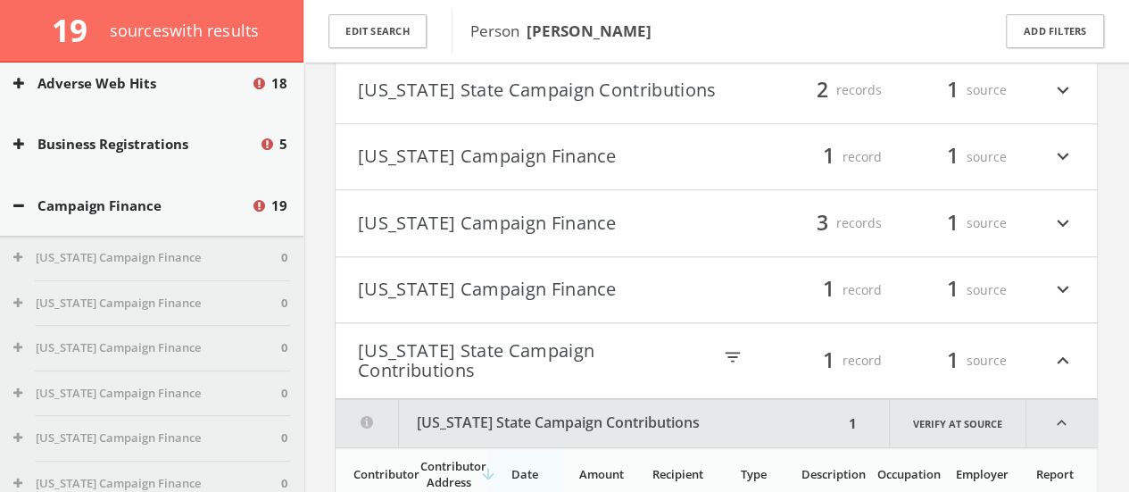
click at [429, 275] on button "[US_STATE] Campaign Finance" at bounding box center [537, 290] width 359 height 30
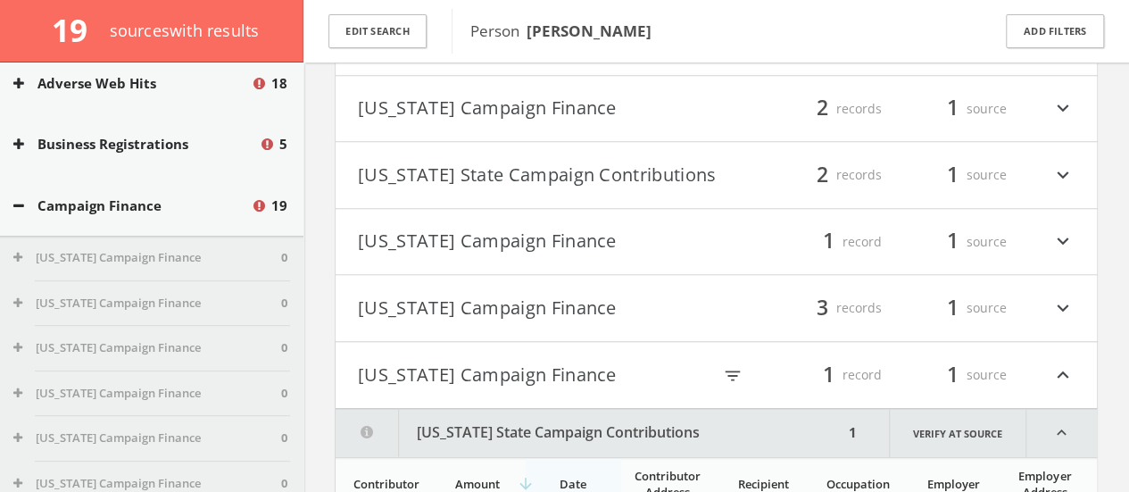
click at [416, 293] on button "[US_STATE] Campaign Finance" at bounding box center [537, 308] width 359 height 30
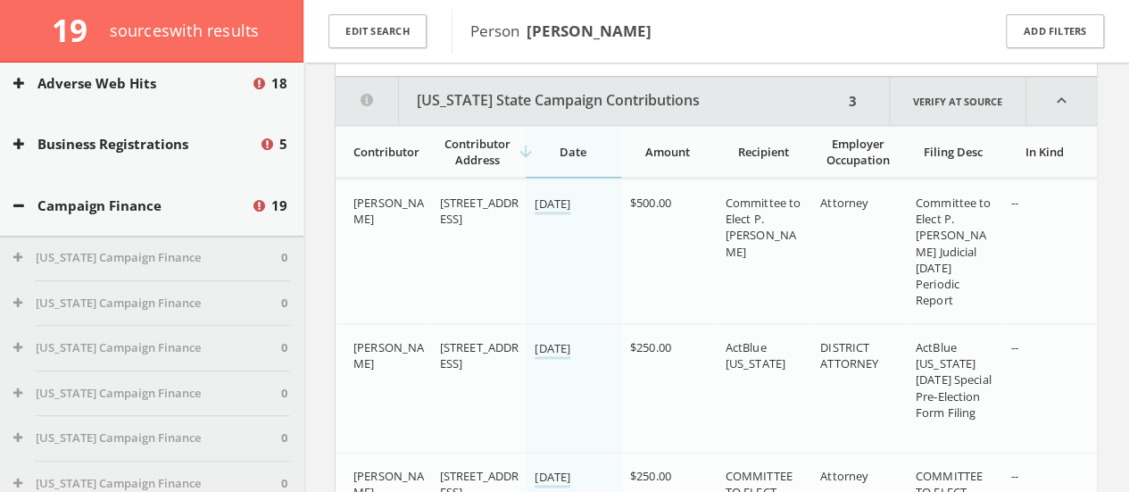
scroll to position [705, 0]
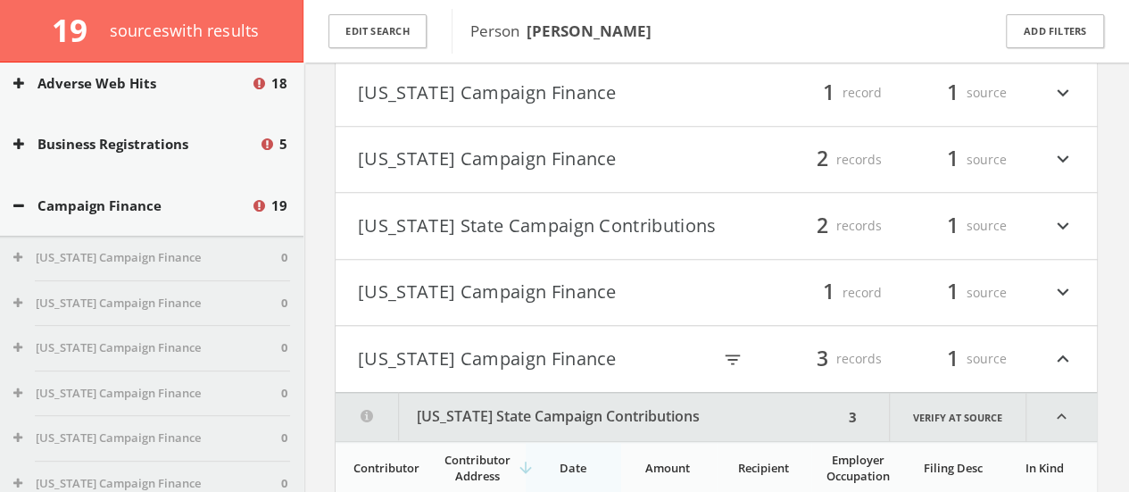
click at [429, 279] on button "[US_STATE] Campaign Finance" at bounding box center [537, 293] width 359 height 30
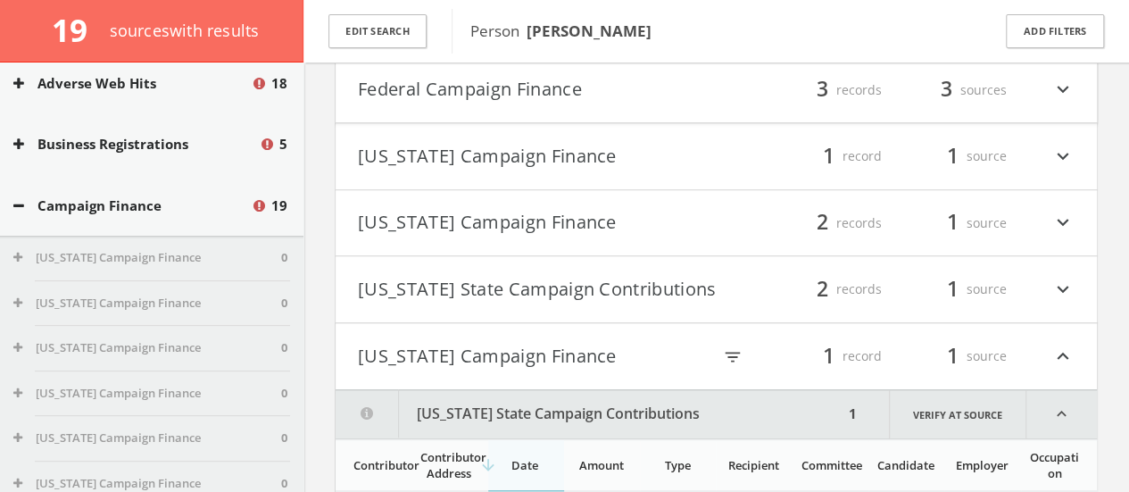
click at [425, 256] on h4 "[US_STATE] State Campaign Contributions filter_list 2 records 1 source expand_m…" at bounding box center [717, 289] width 762 height 66
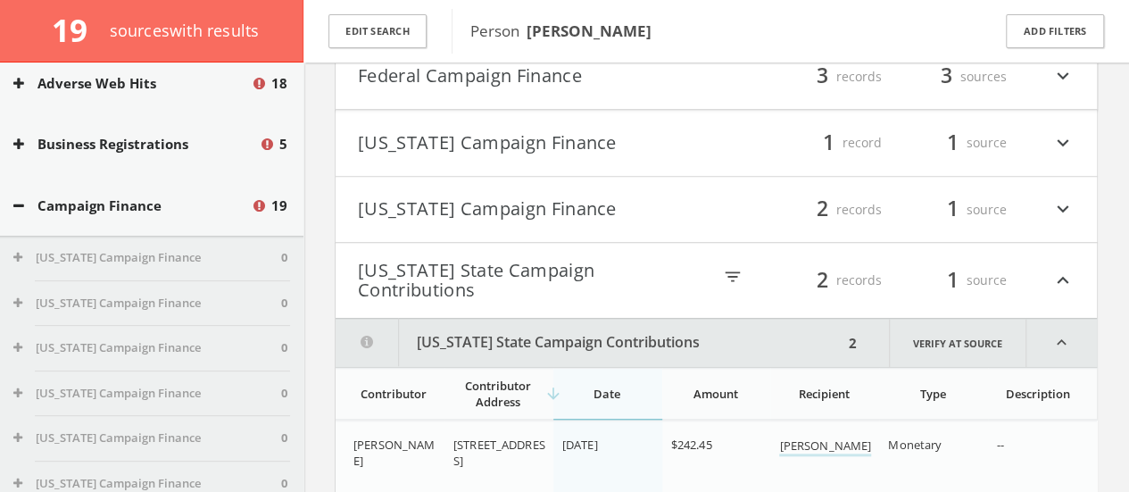
click at [455, 196] on button "[US_STATE] Campaign Finance" at bounding box center [537, 210] width 359 height 30
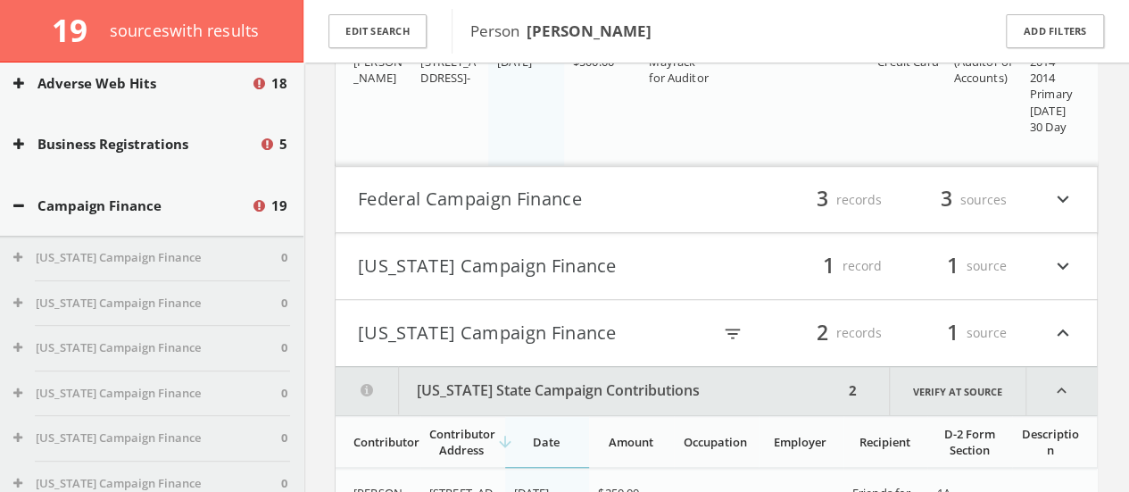
click at [437, 237] on h4 "[US_STATE] Campaign Finance filter_list 1 record 1 source expand_more" at bounding box center [717, 266] width 762 height 66
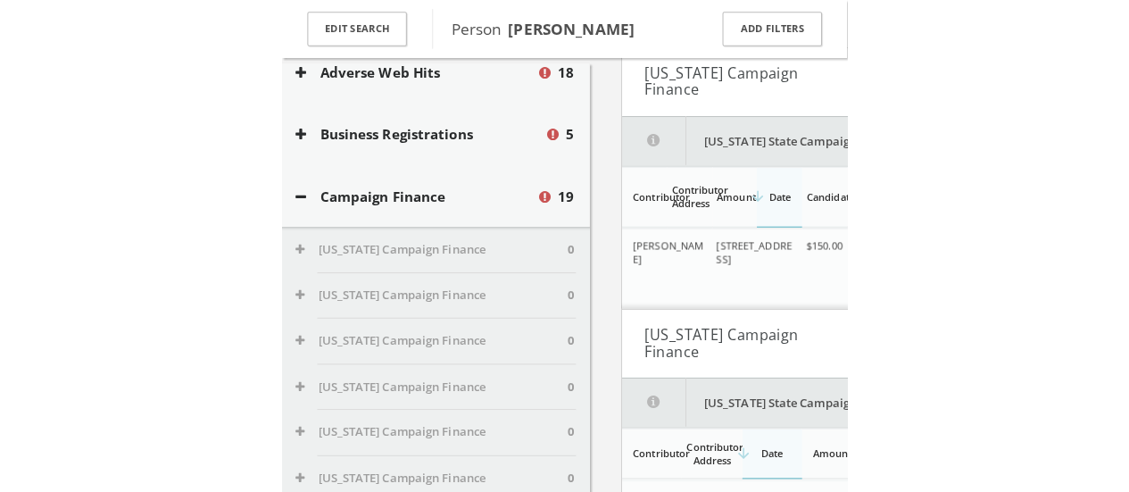
scroll to position [622, 0]
